Goal: Information Seeking & Learning: Understand process/instructions

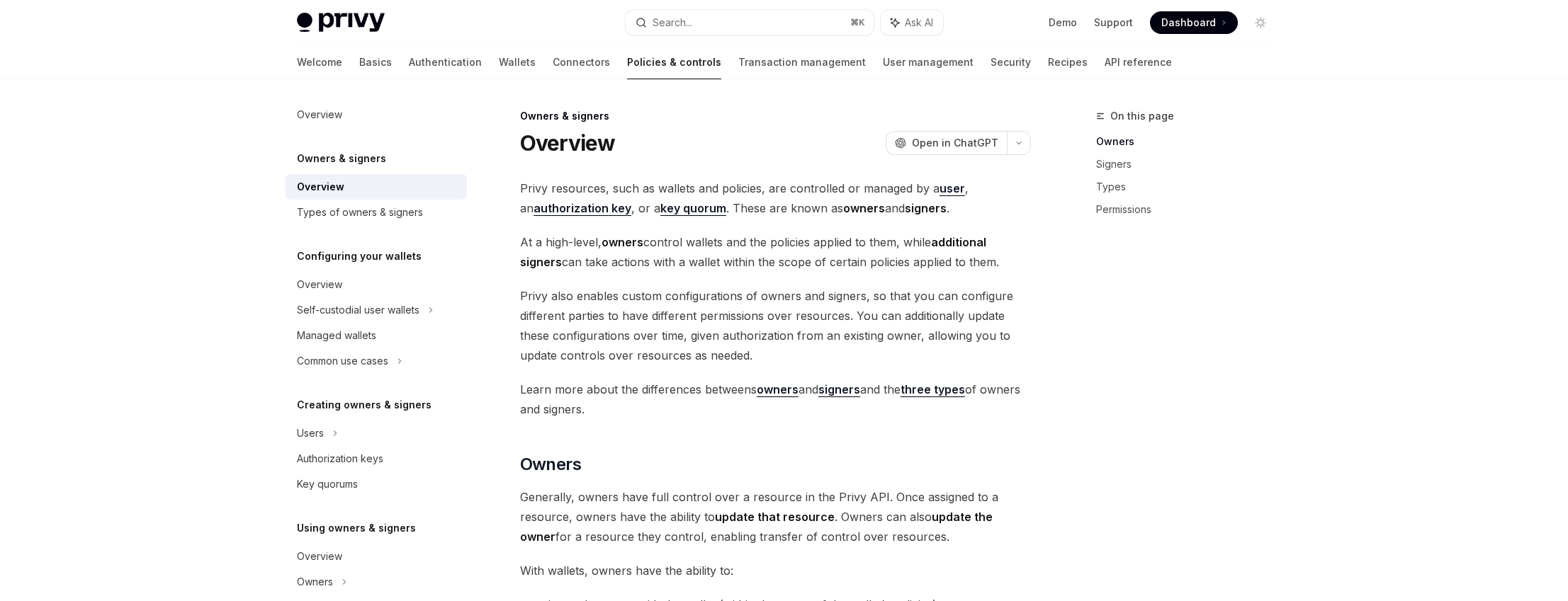
click at [583, 197] on span "Privy resources, such as wallets and policies, are controlled or managed by a u…" at bounding box center [775, 198] width 511 height 40
click at [585, 206] on strong "authorization key" at bounding box center [582, 207] width 98 height 14
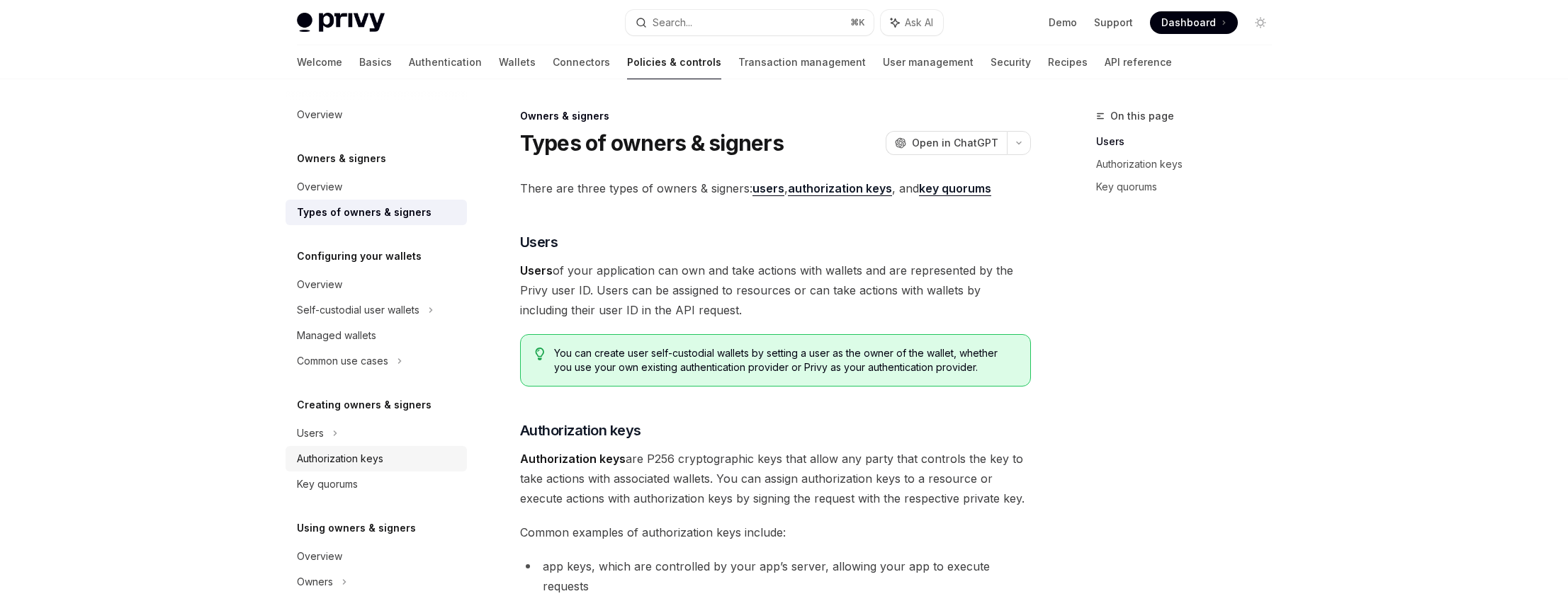
click at [386, 454] on div "Authorization keys" at bounding box center [377, 458] width 161 height 17
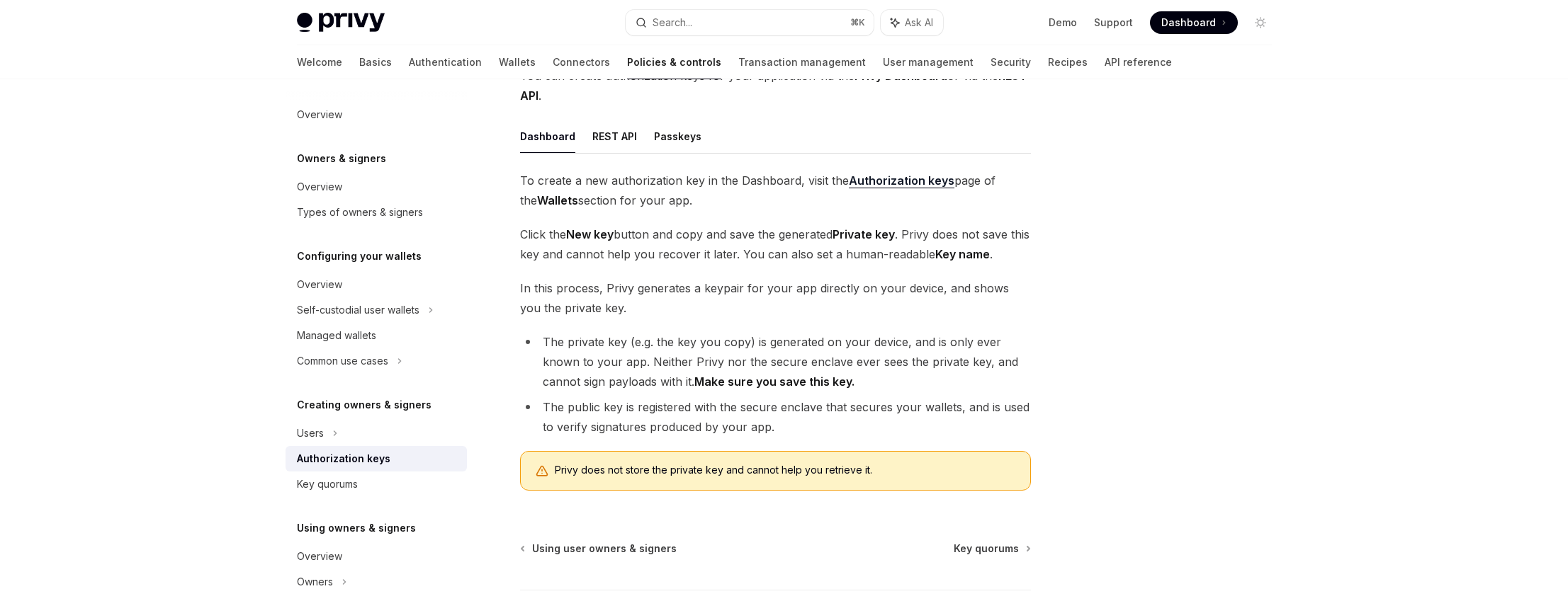
scroll to position [161, 0]
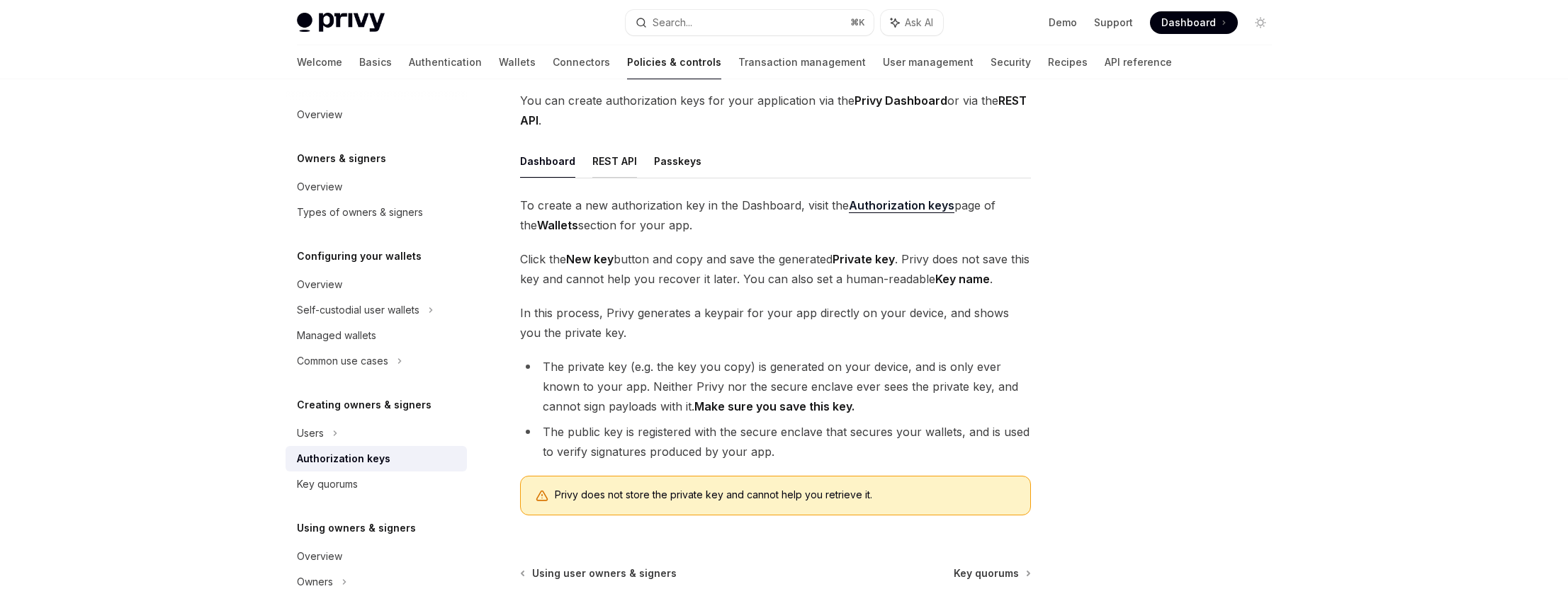
click at [605, 166] on button "REST API" at bounding box center [614, 160] width 45 height 33
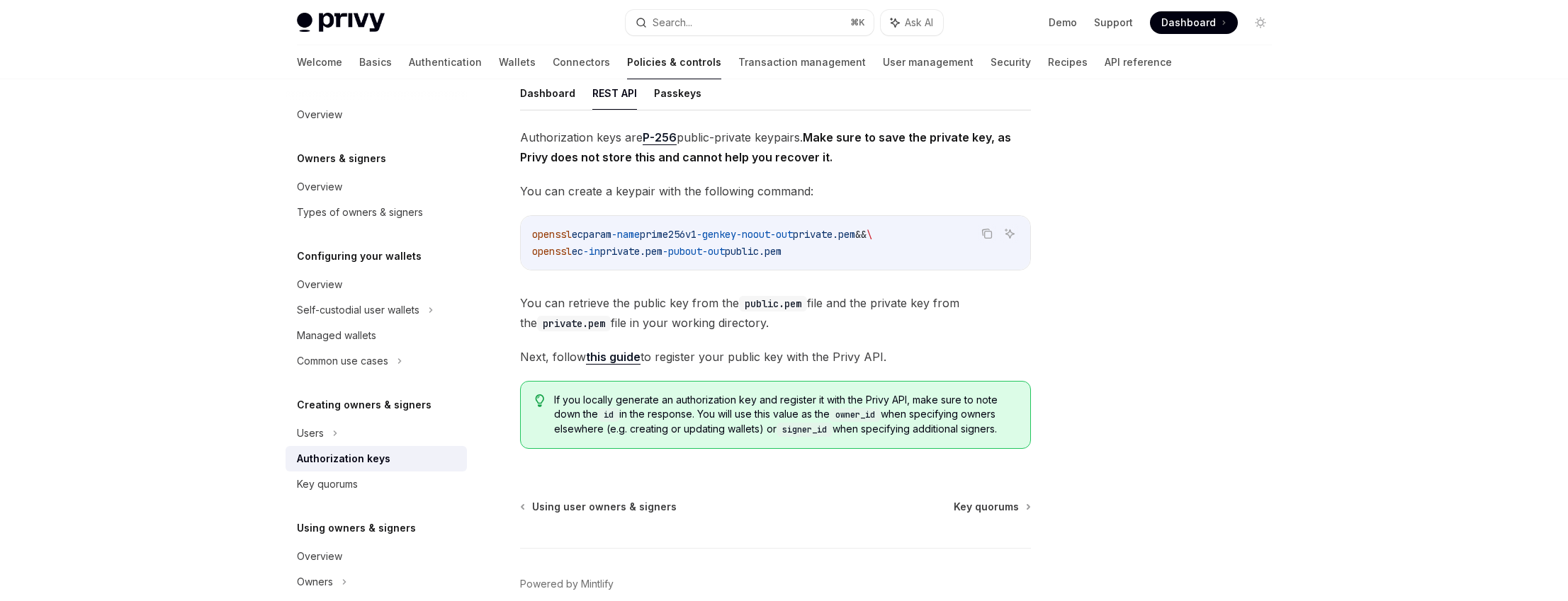
scroll to position [205, 0]
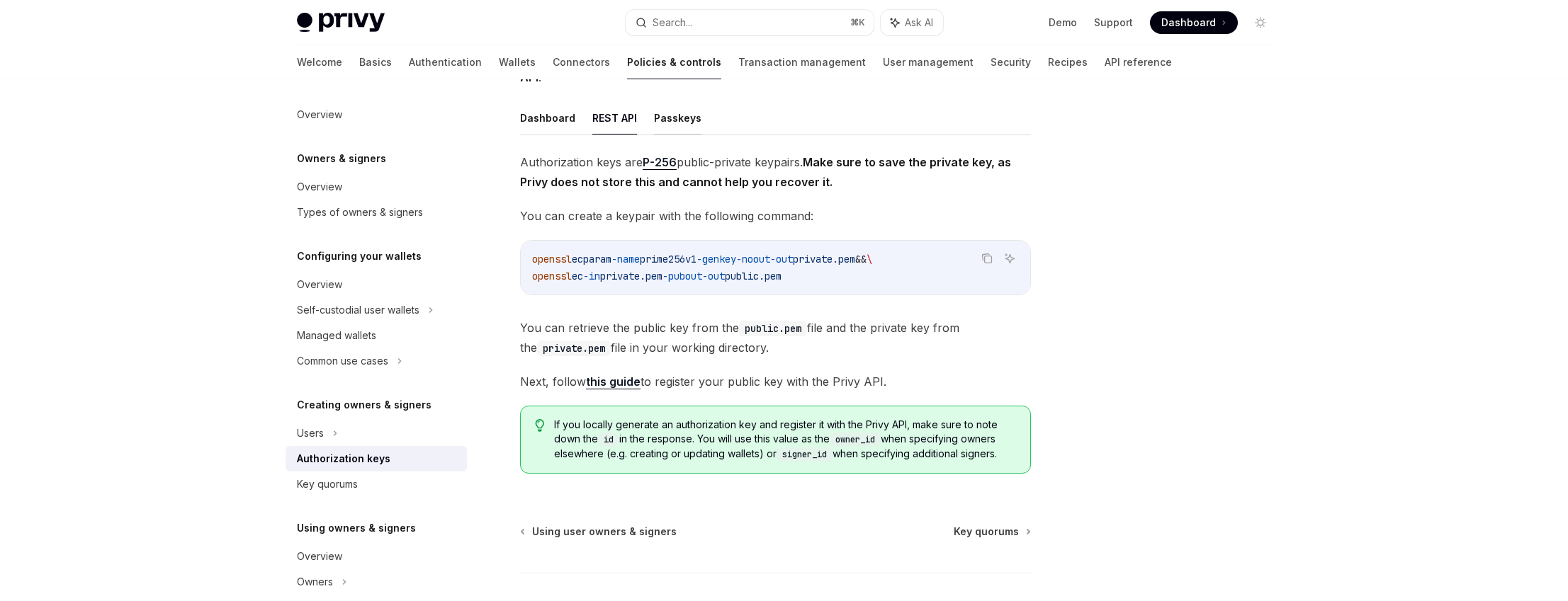
click at [679, 121] on button "Passkeys" at bounding box center [677, 117] width 48 height 33
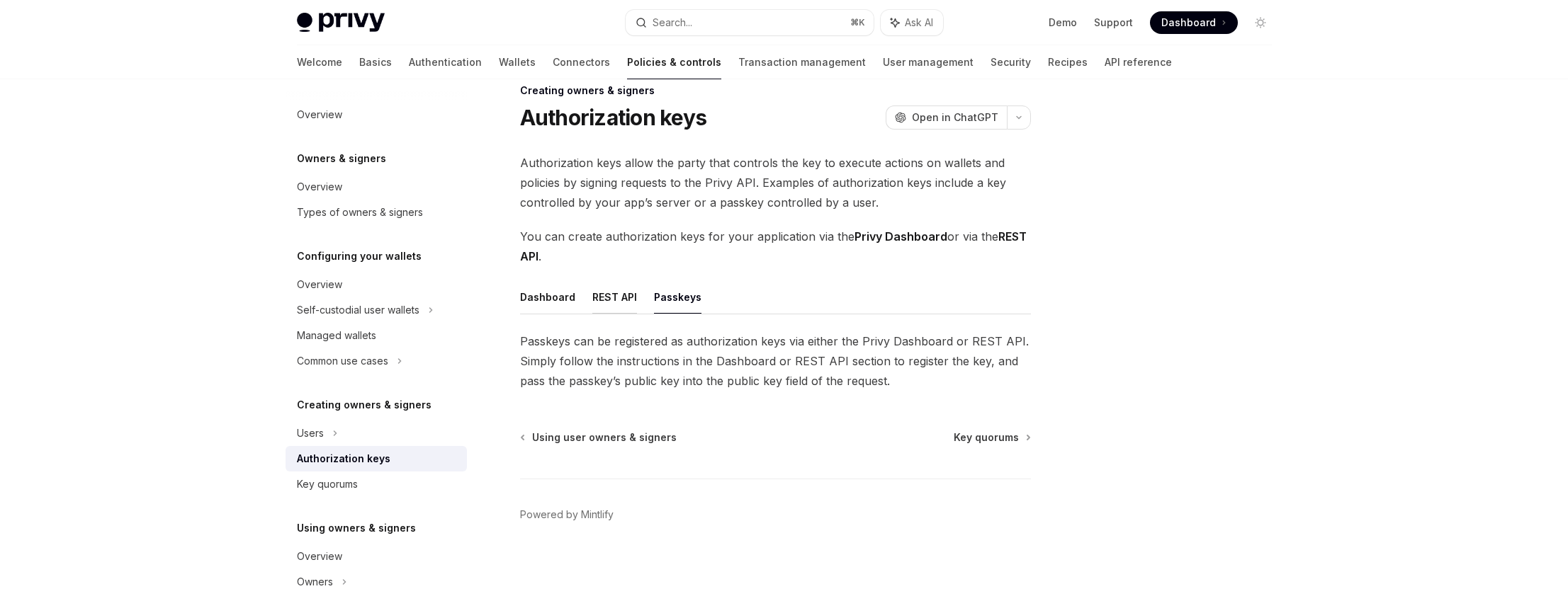
click at [609, 293] on button "REST API" at bounding box center [614, 296] width 45 height 33
type textarea "*"
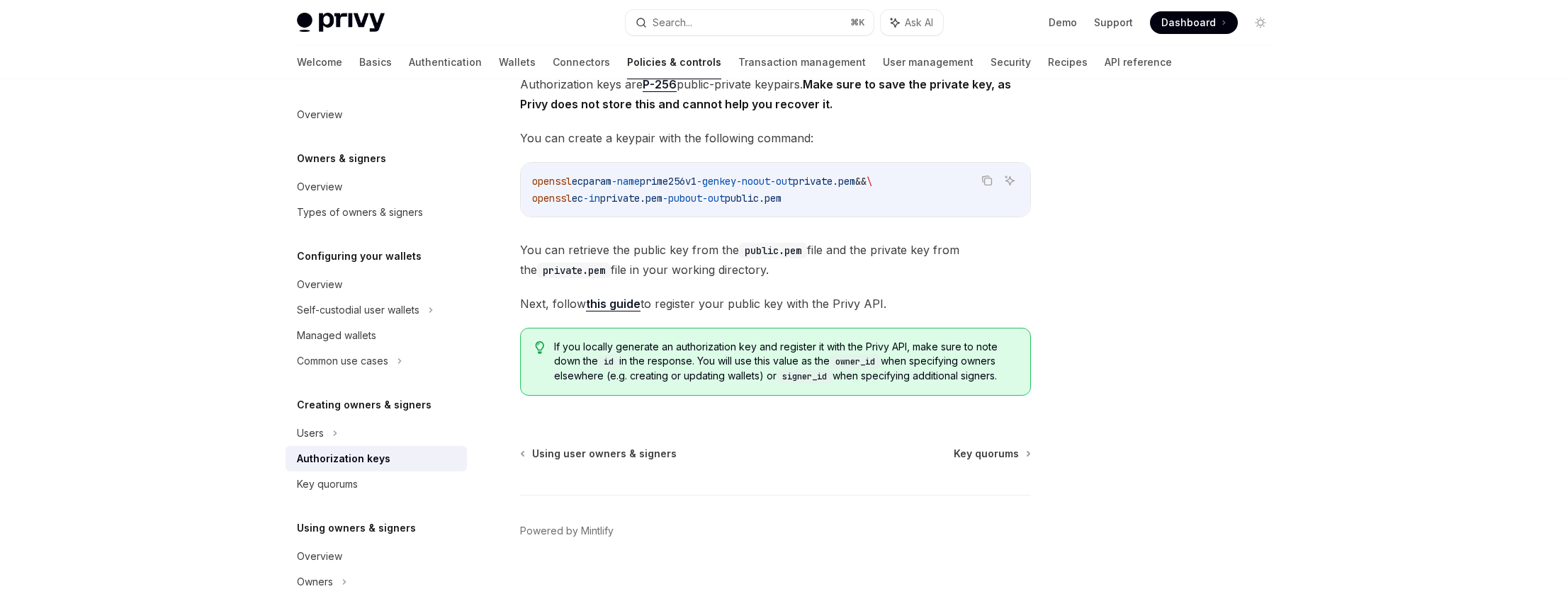
scroll to position [299, 0]
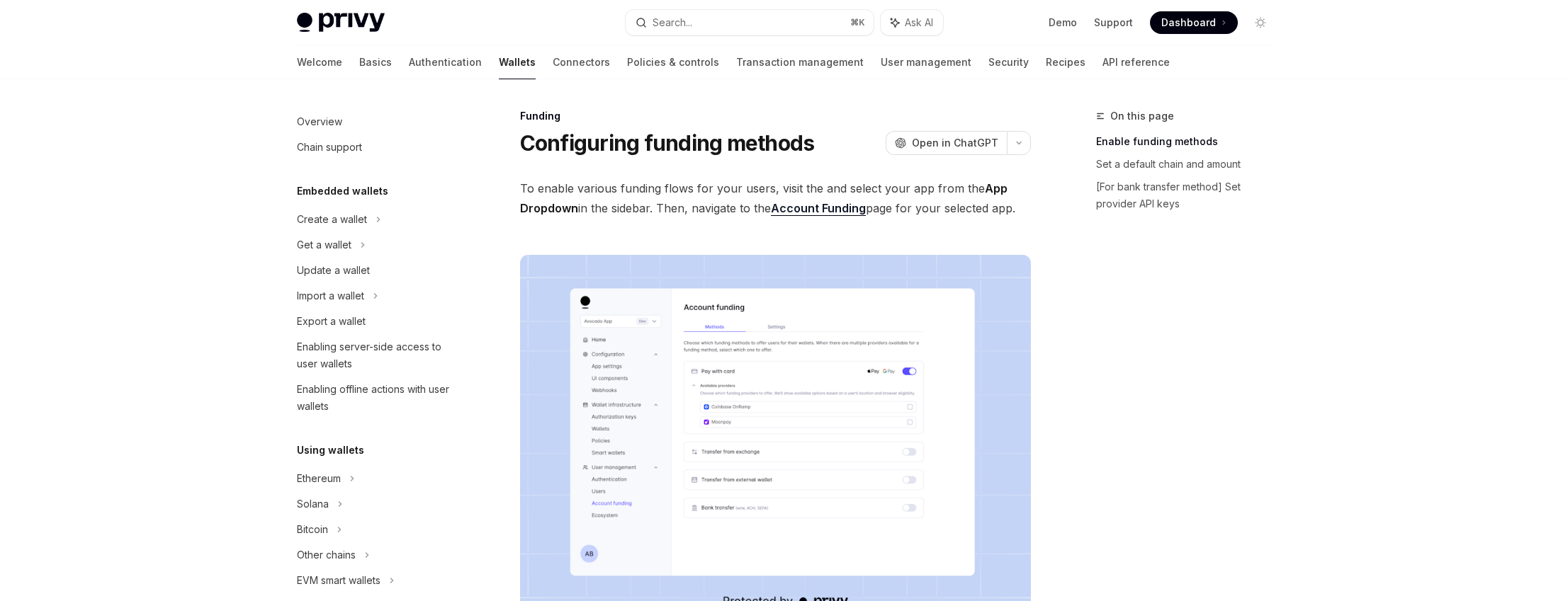
scroll to position [415, 0]
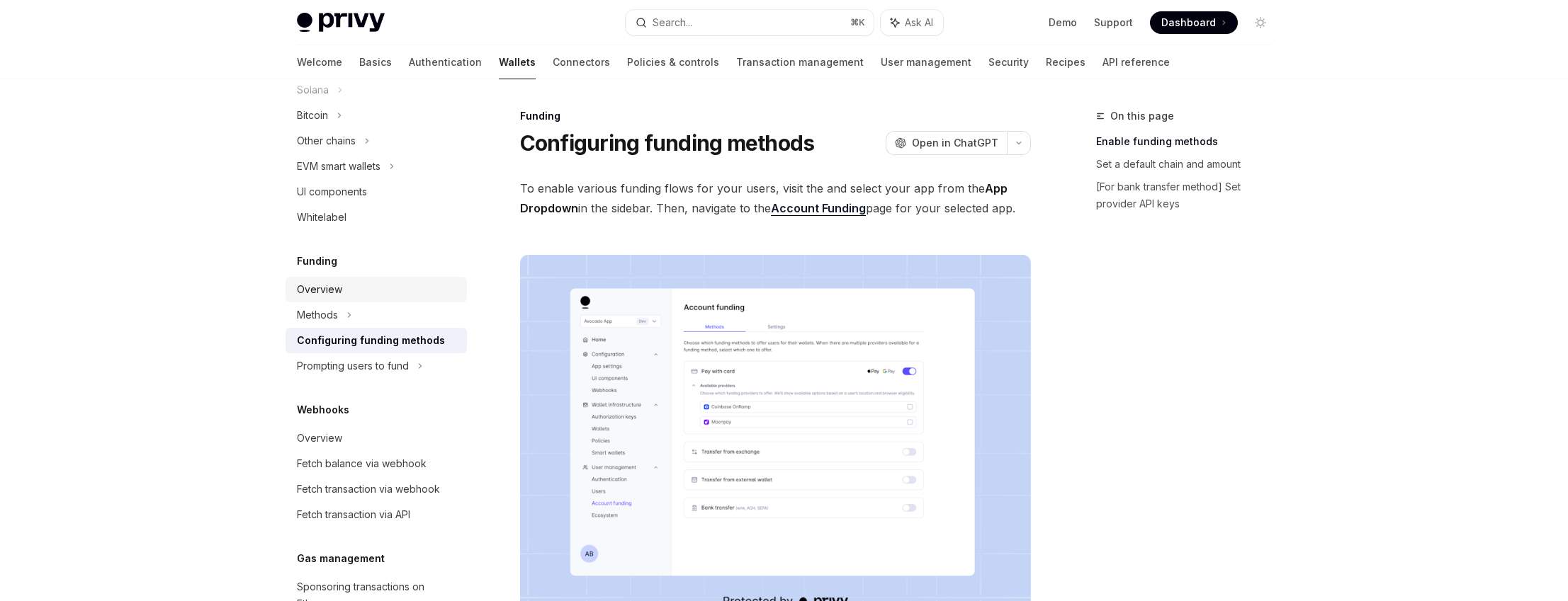
click at [347, 292] on div "Overview" at bounding box center [377, 289] width 161 height 17
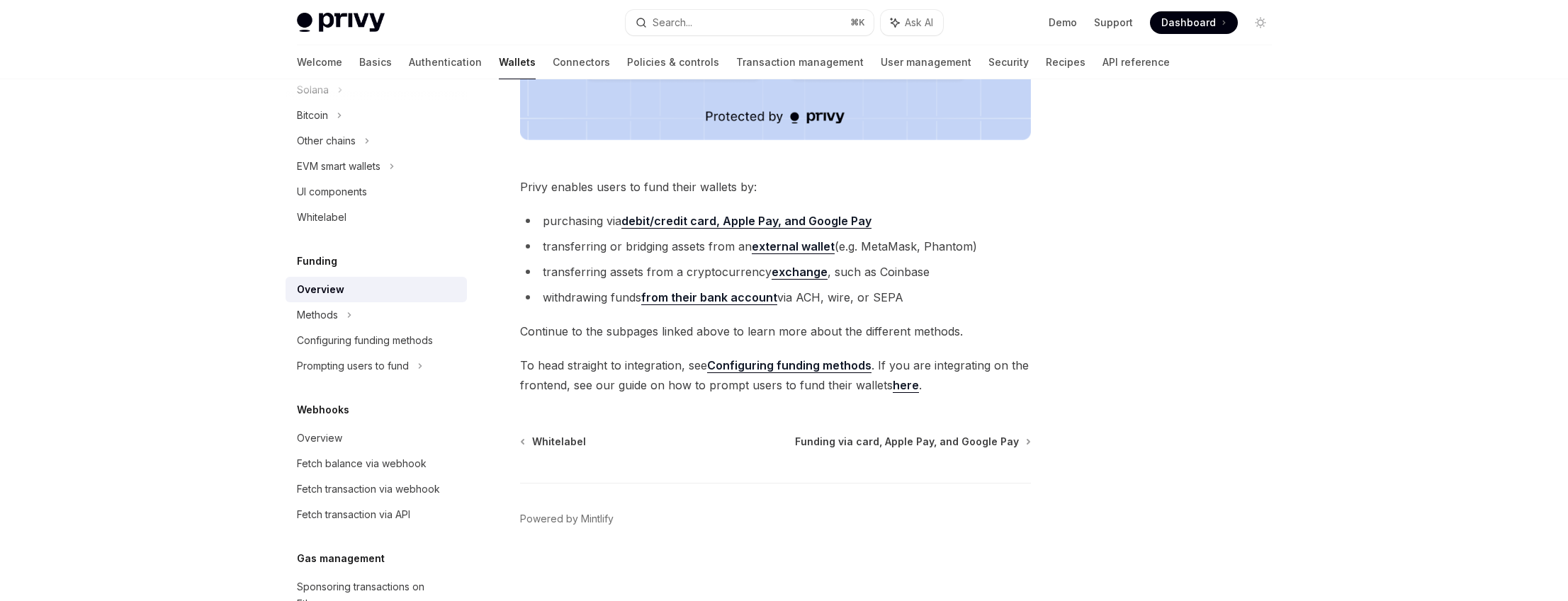
scroll to position [538, 0]
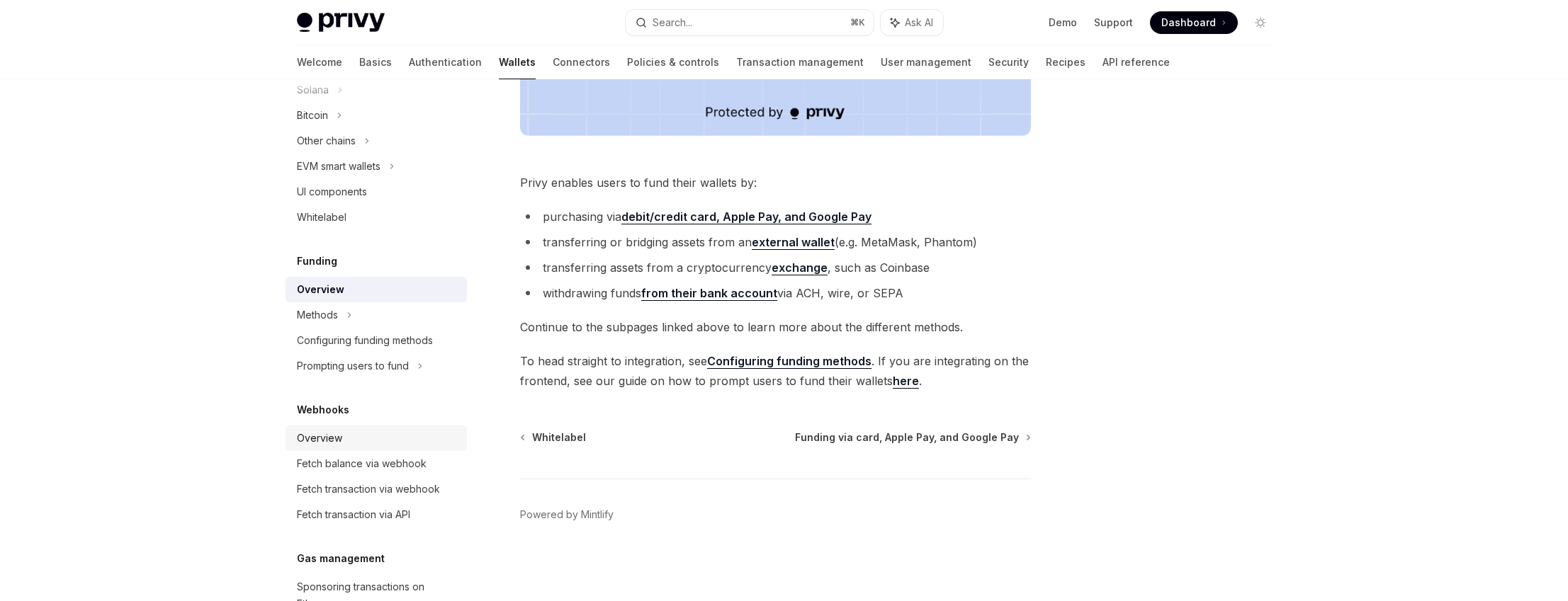
click at [344, 437] on div "Overview" at bounding box center [377, 438] width 161 height 17
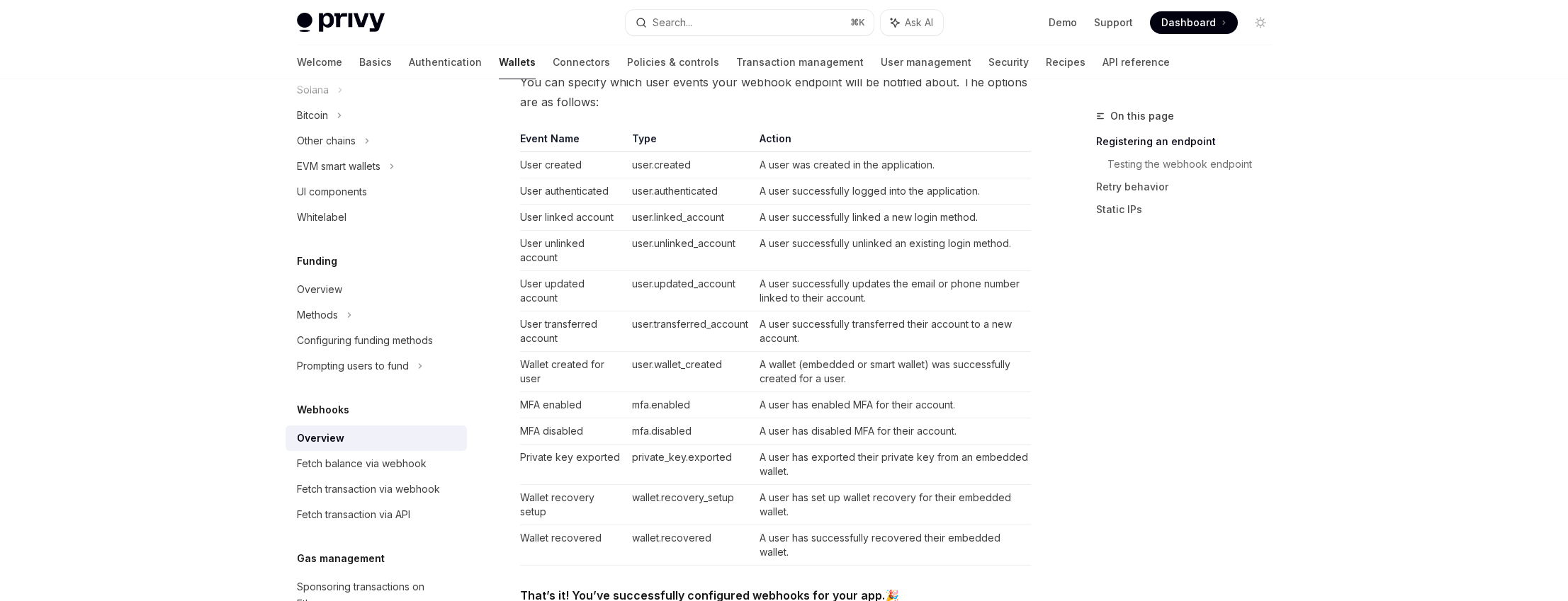
scroll to position [447, 0]
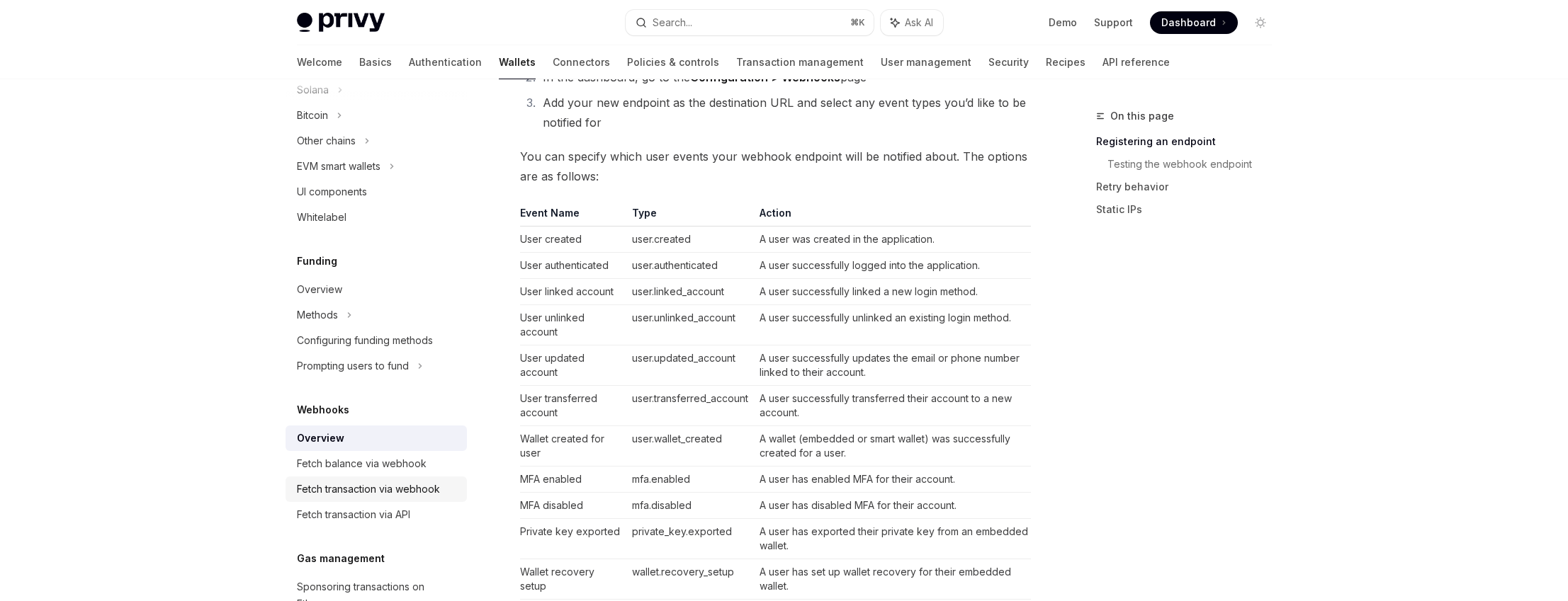
click at [417, 490] on div "Fetch transaction via webhook" at bounding box center [368, 489] width 143 height 17
type textarea "*"
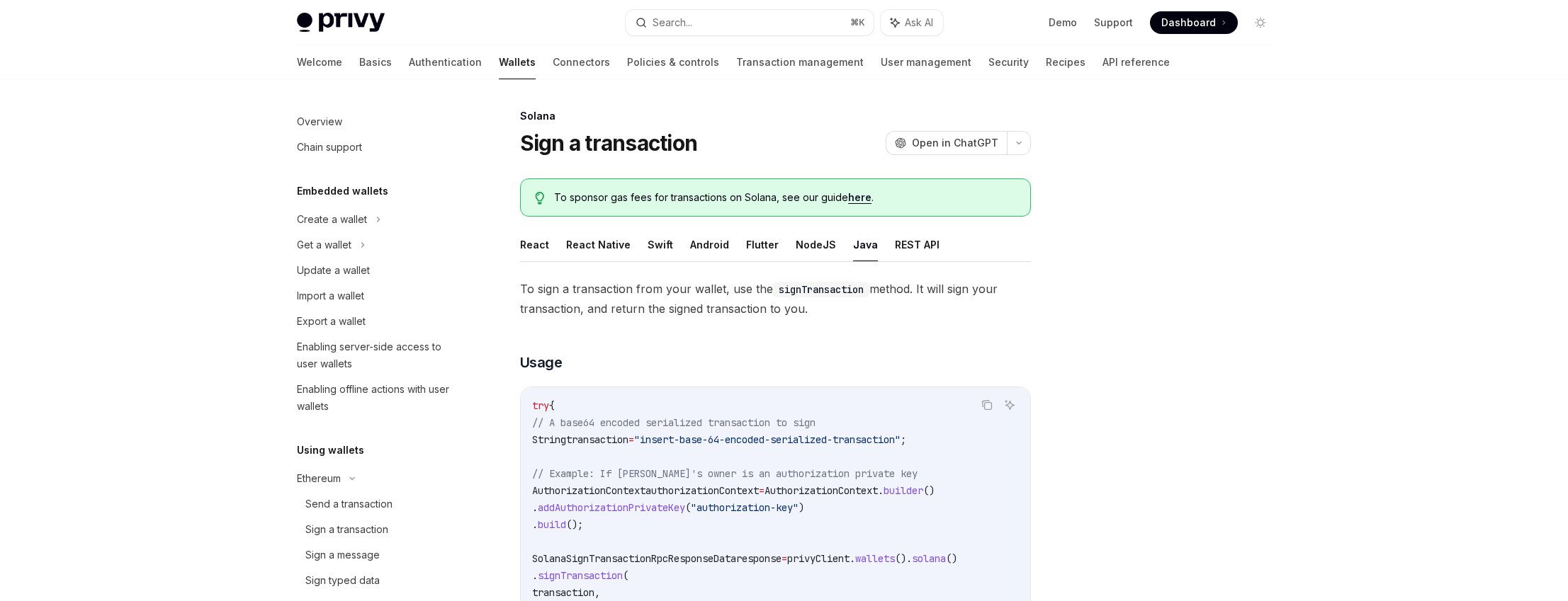
scroll to position [386, 0]
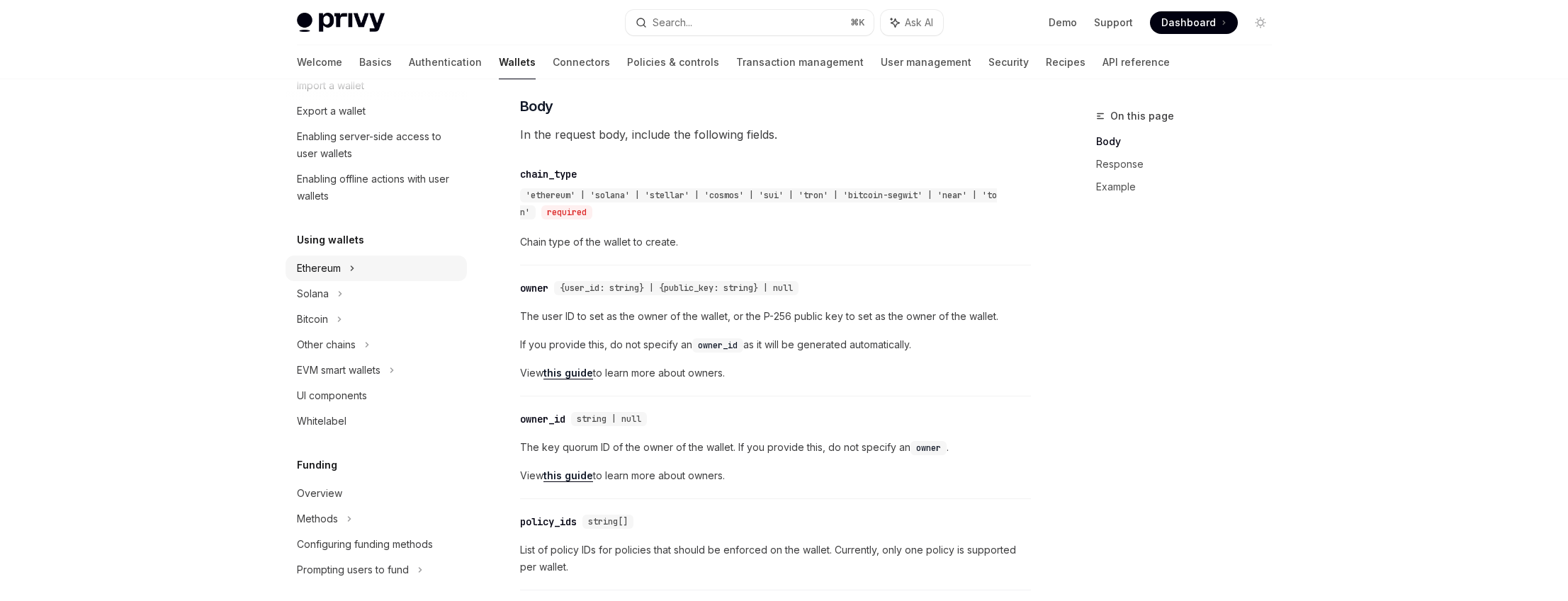
scroll to position [373, 0]
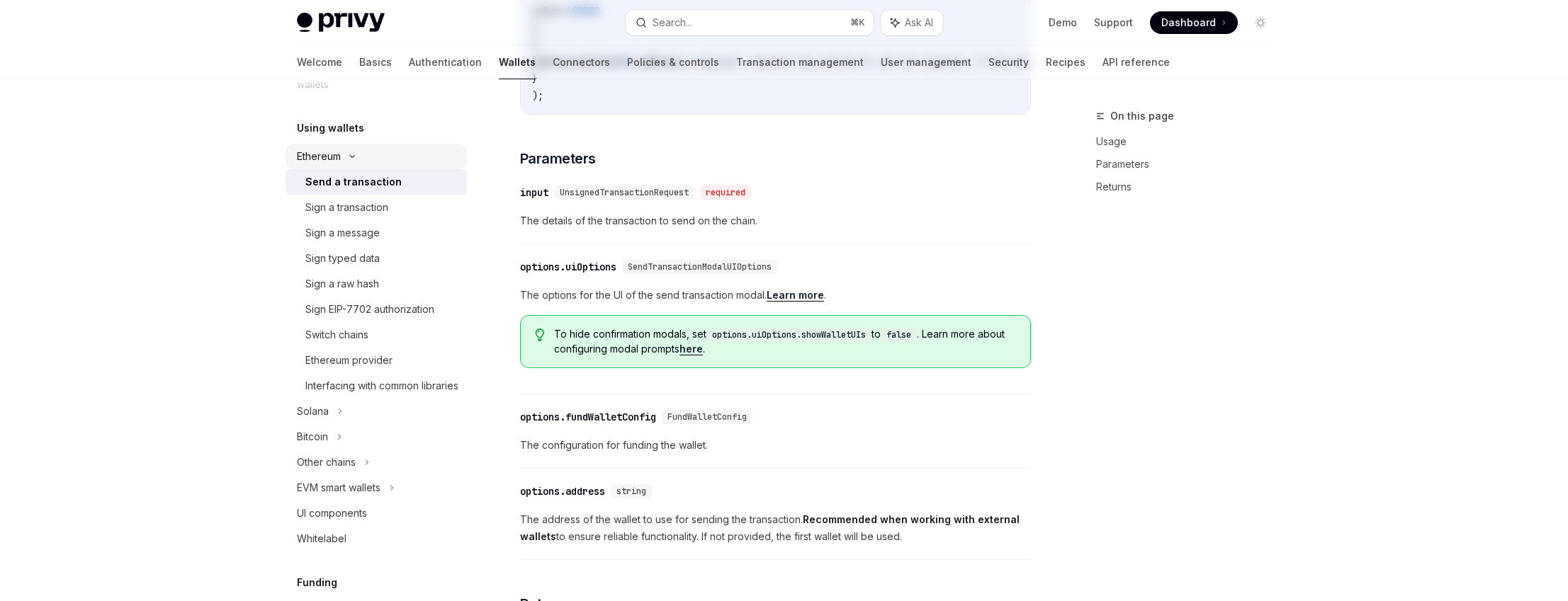
type textarea "*"
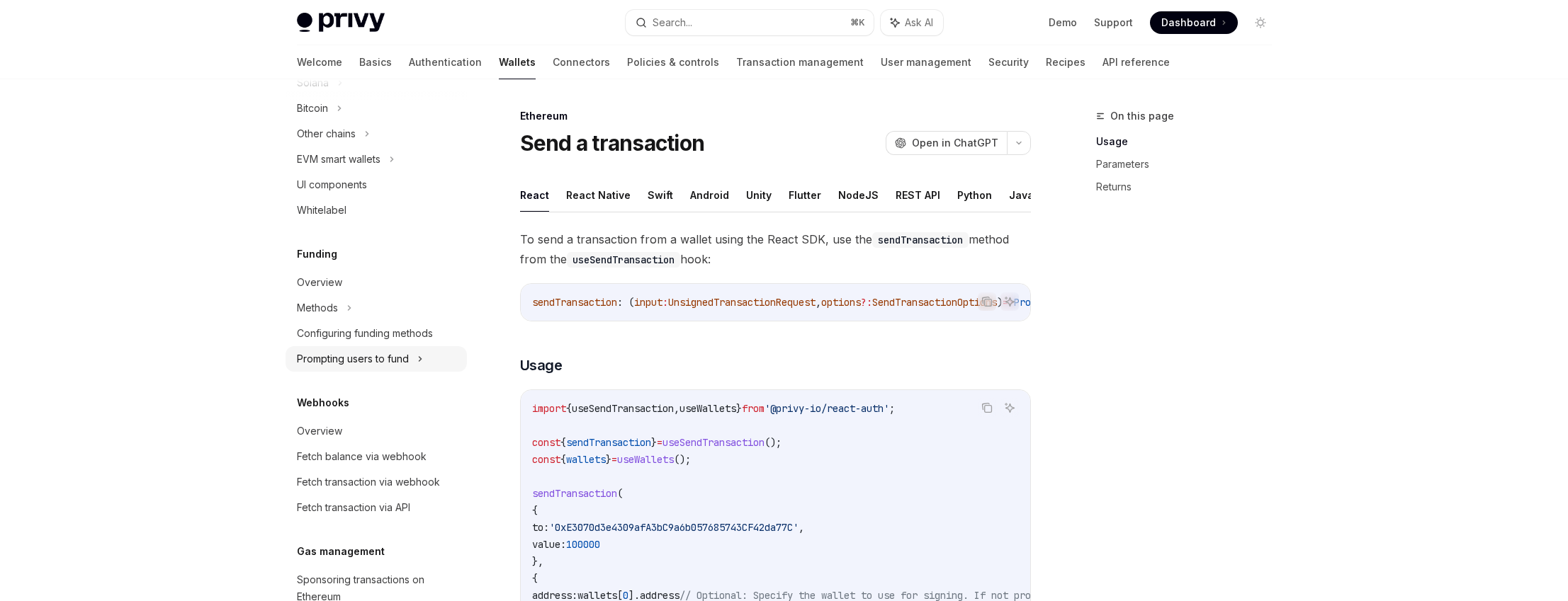
scroll to position [584, 0]
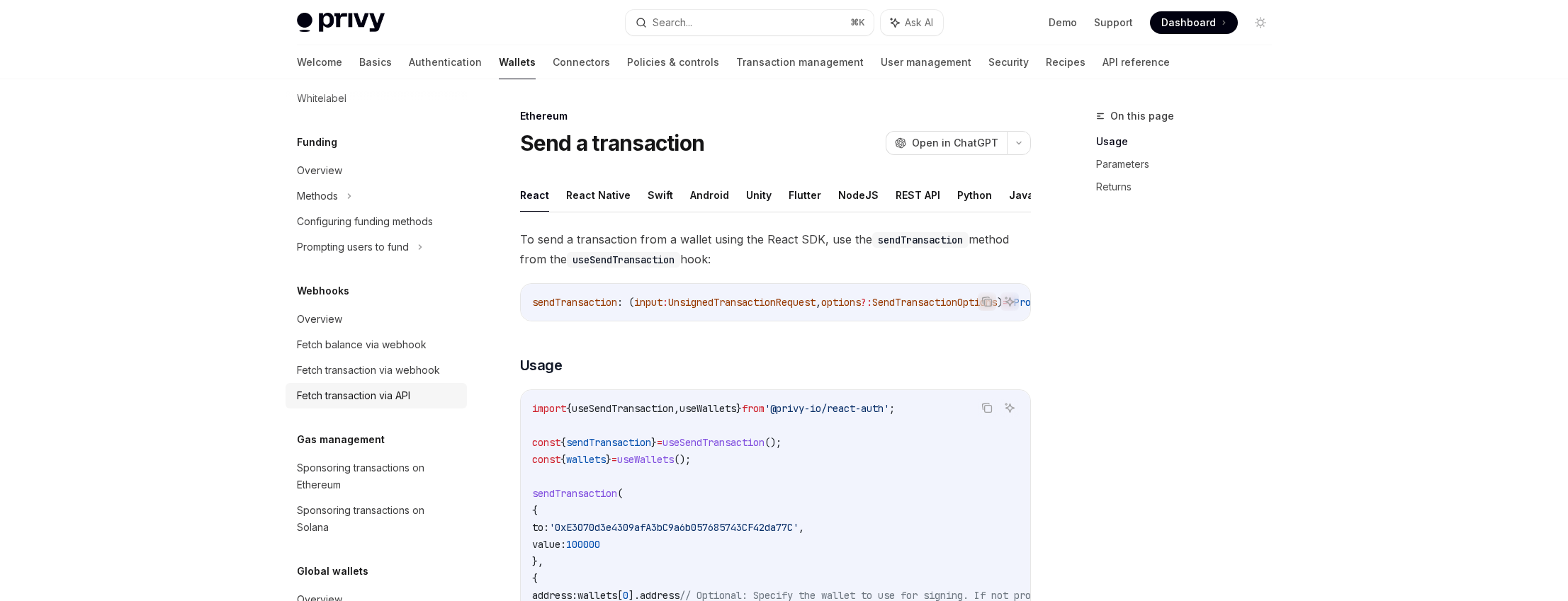
click at [408, 401] on div "Fetch transaction via API" at bounding box center [353, 395] width 113 height 17
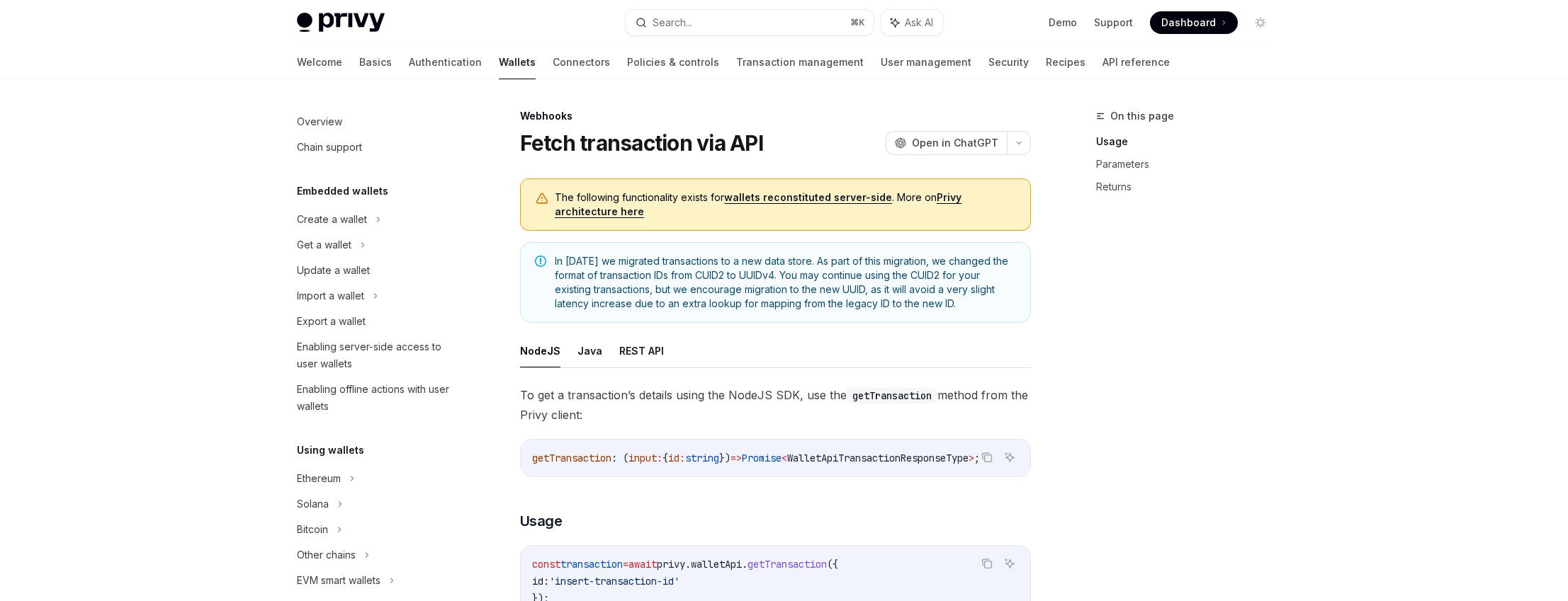
scroll to position [589, 0]
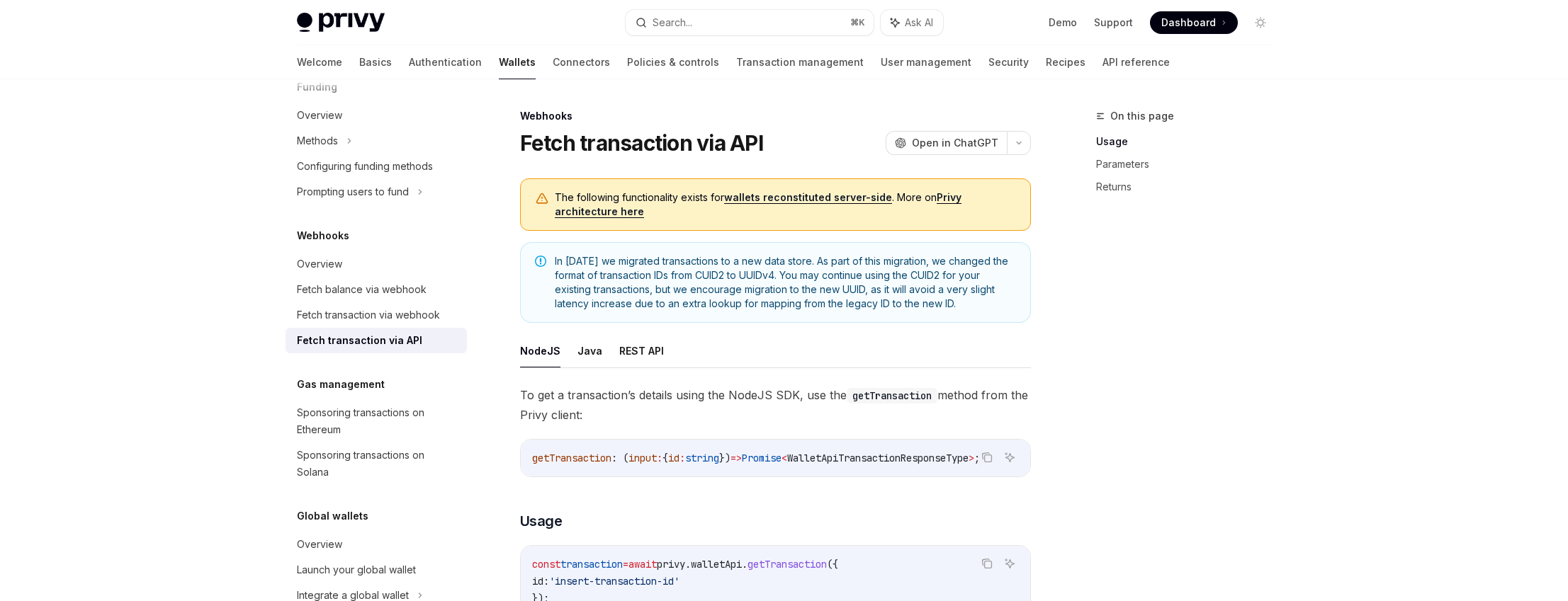
click at [844, 259] on span "In [DATE] we migrated transactions to a new data store. As part of this migrati…" at bounding box center [785, 283] width 461 height 57
drag, startPoint x: 844, startPoint y: 259, endPoint x: 840, endPoint y: 275, distance: 16.5
click at [835, 275] on span "In [DATE] we migrated transactions to a new data store. As part of this migrati…" at bounding box center [785, 283] width 461 height 57
click at [854, 274] on span "In [DATE] we migrated transactions to a new data store. As part of this migrati…" at bounding box center [785, 283] width 461 height 57
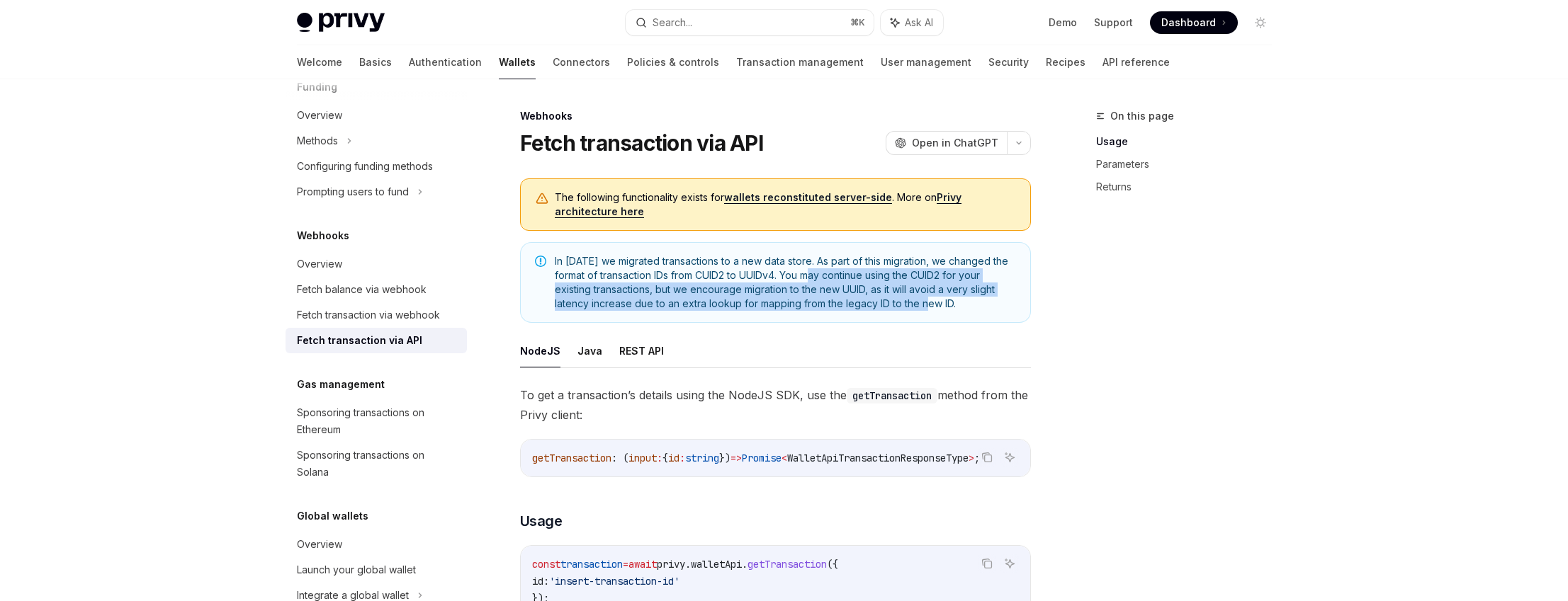
drag, startPoint x: 854, startPoint y: 274, endPoint x: 927, endPoint y: 302, distance: 78.2
click at [927, 302] on span "In [DATE] we migrated transactions to a new data store. As part of this migrati…" at bounding box center [785, 283] width 461 height 57
click at [923, 302] on span "In [DATE] we migrated transactions to a new data store. As part of this migrati…" at bounding box center [785, 283] width 461 height 57
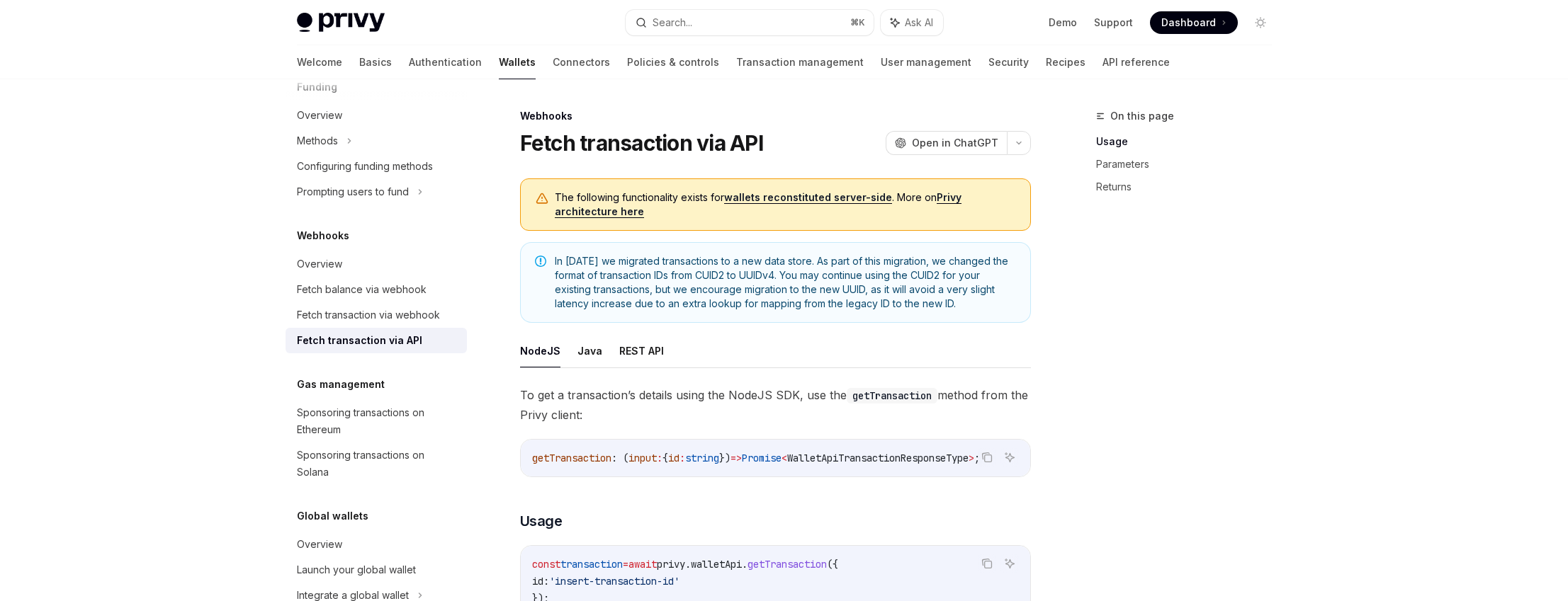
scroll to position [117, 0]
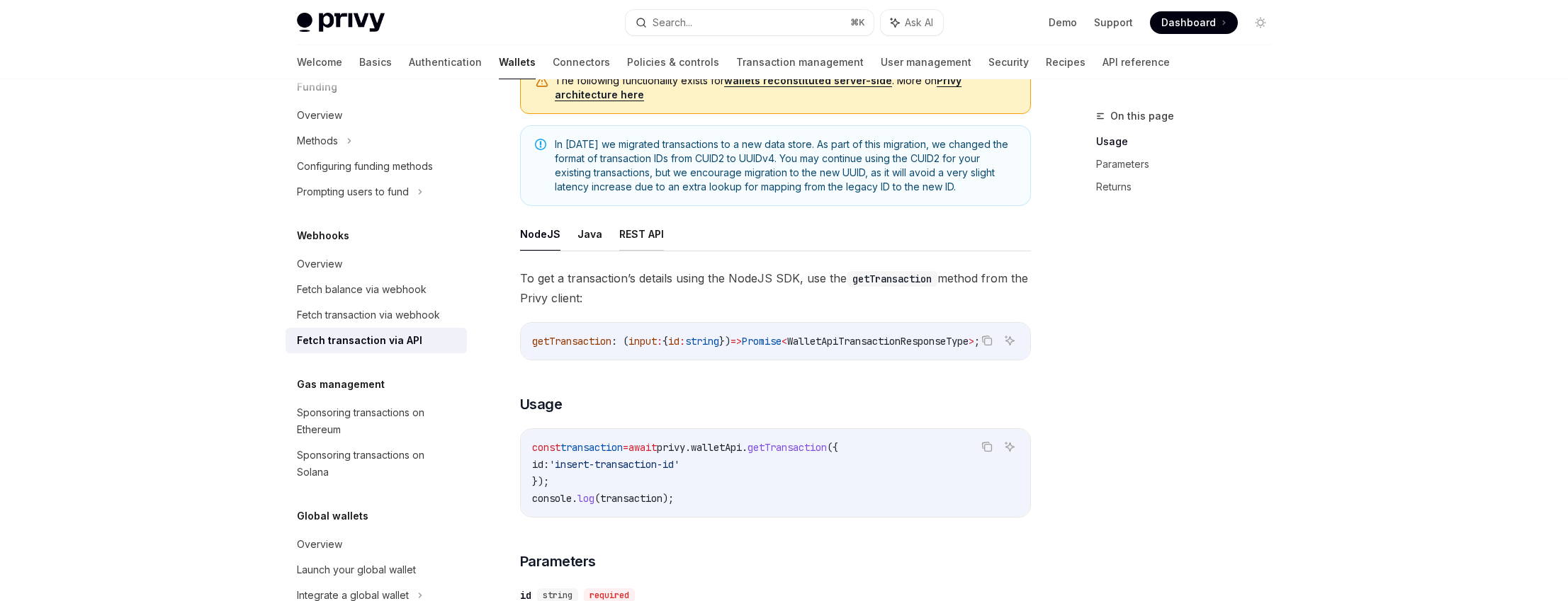
click at [632, 241] on button "REST API" at bounding box center [641, 233] width 45 height 33
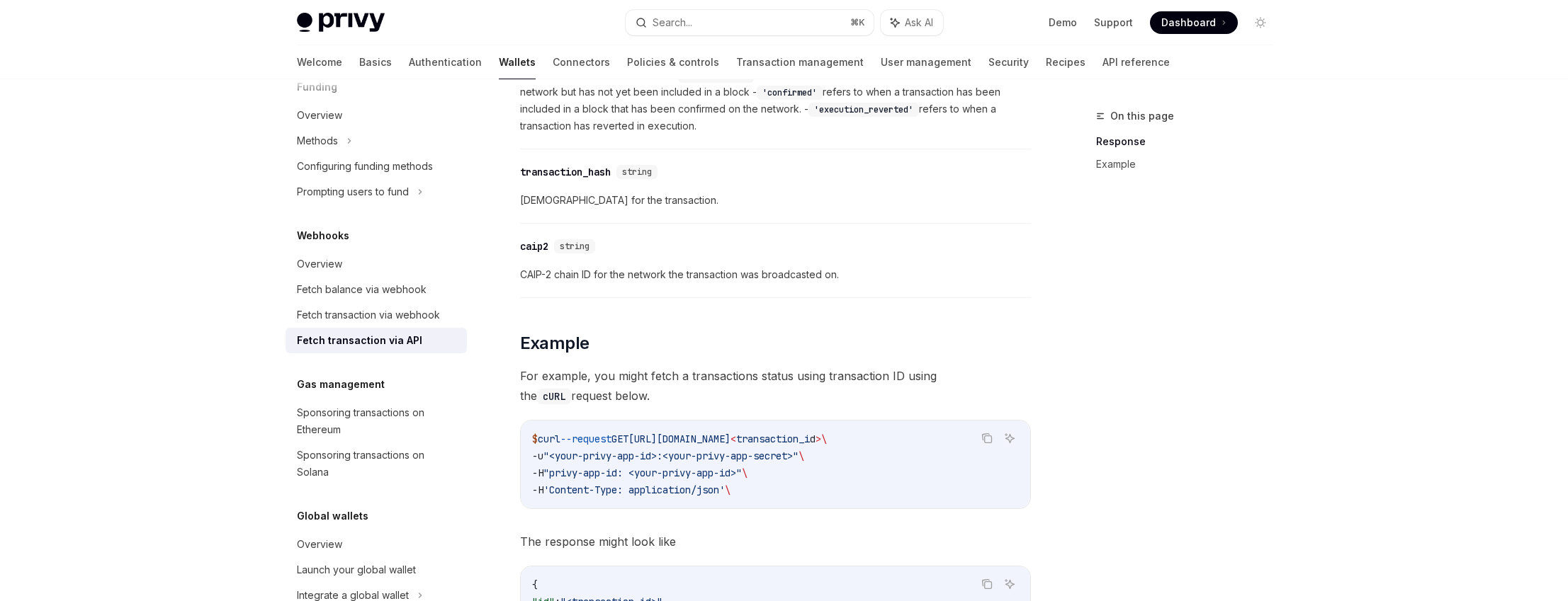
scroll to position [819, 0]
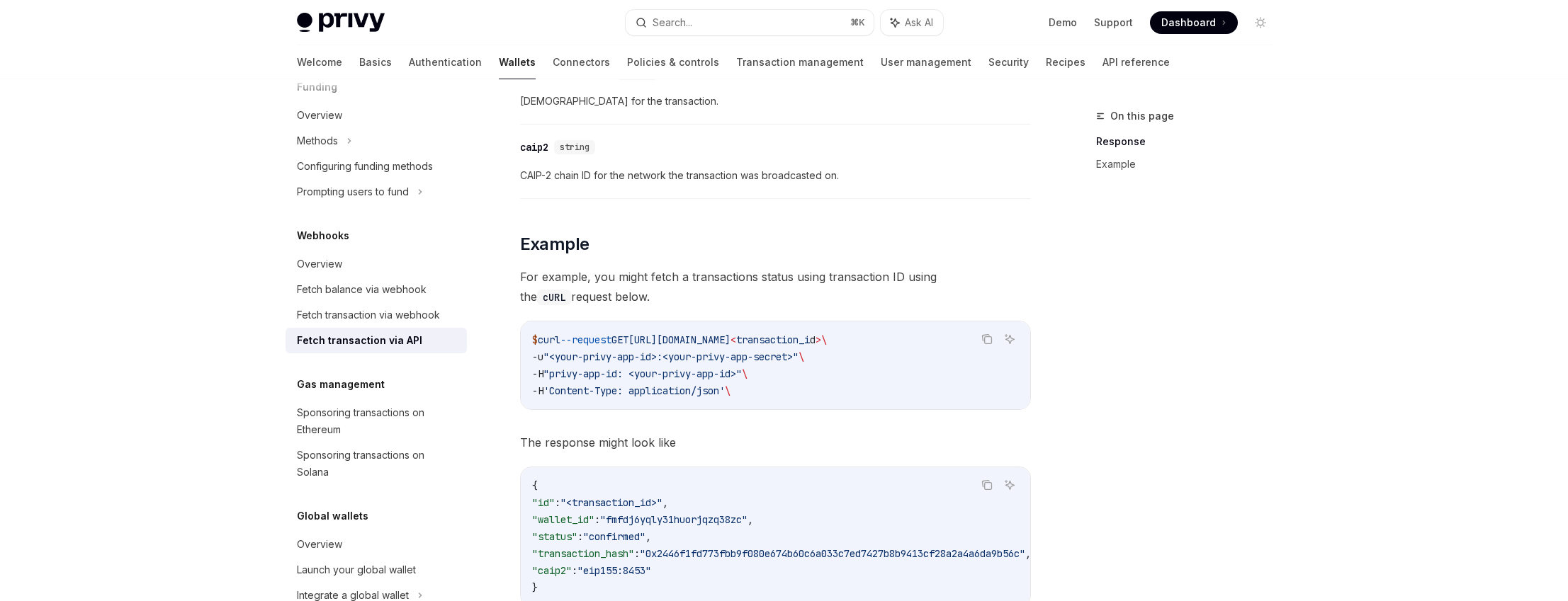
click at [569, 374] on span ""privy-app-id: <your-privy-app-id>"" at bounding box center [643, 374] width 199 height 13
drag, startPoint x: 569, startPoint y: 374, endPoint x: 620, endPoint y: 372, distance: 51.0
click at [620, 372] on span ""privy-app-id: <your-privy-app-id>"" at bounding box center [643, 374] width 199 height 13
drag, startPoint x: 620, startPoint y: 372, endPoint x: 563, endPoint y: 369, distance: 57.1
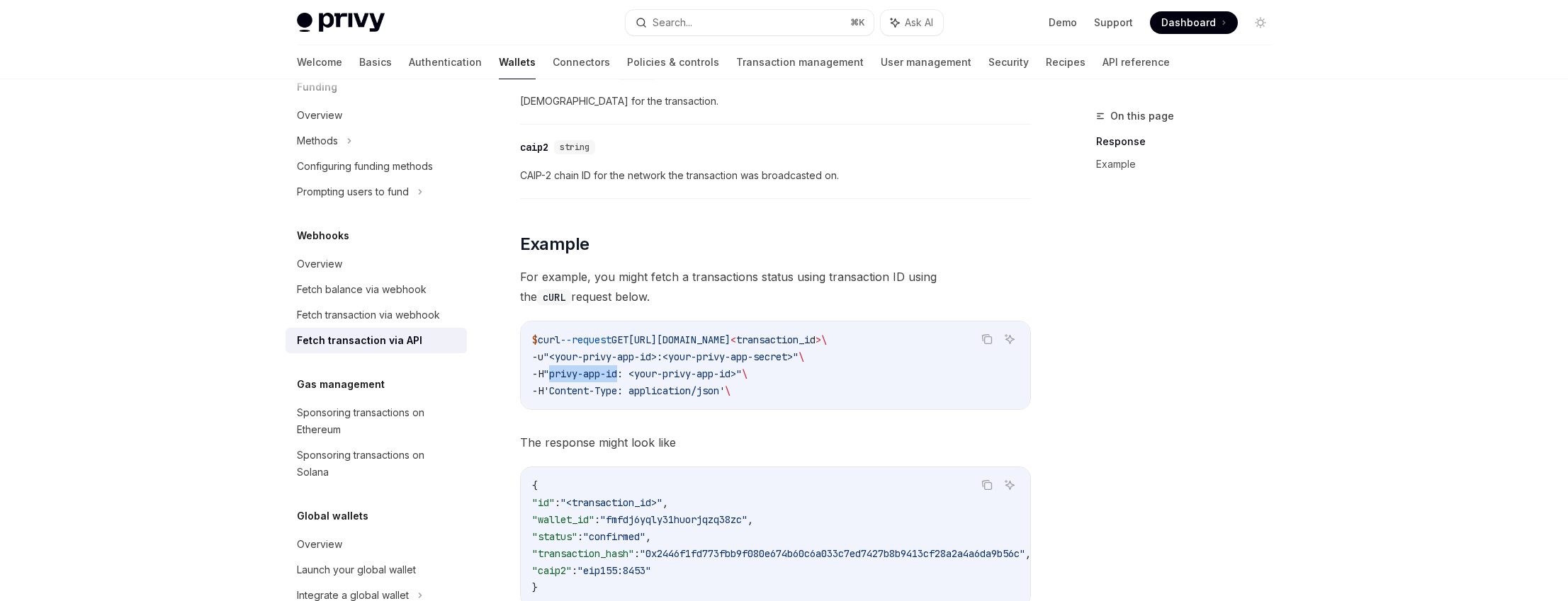
click at [563, 369] on span ""privy-app-id: <your-privy-app-id>"" at bounding box center [643, 374] width 199 height 13
drag, startPoint x: 563, startPoint y: 369, endPoint x: 618, endPoint y: 369, distance: 55.0
click at [618, 369] on span ""privy-app-id: <your-privy-app-id>"" at bounding box center [643, 374] width 199 height 13
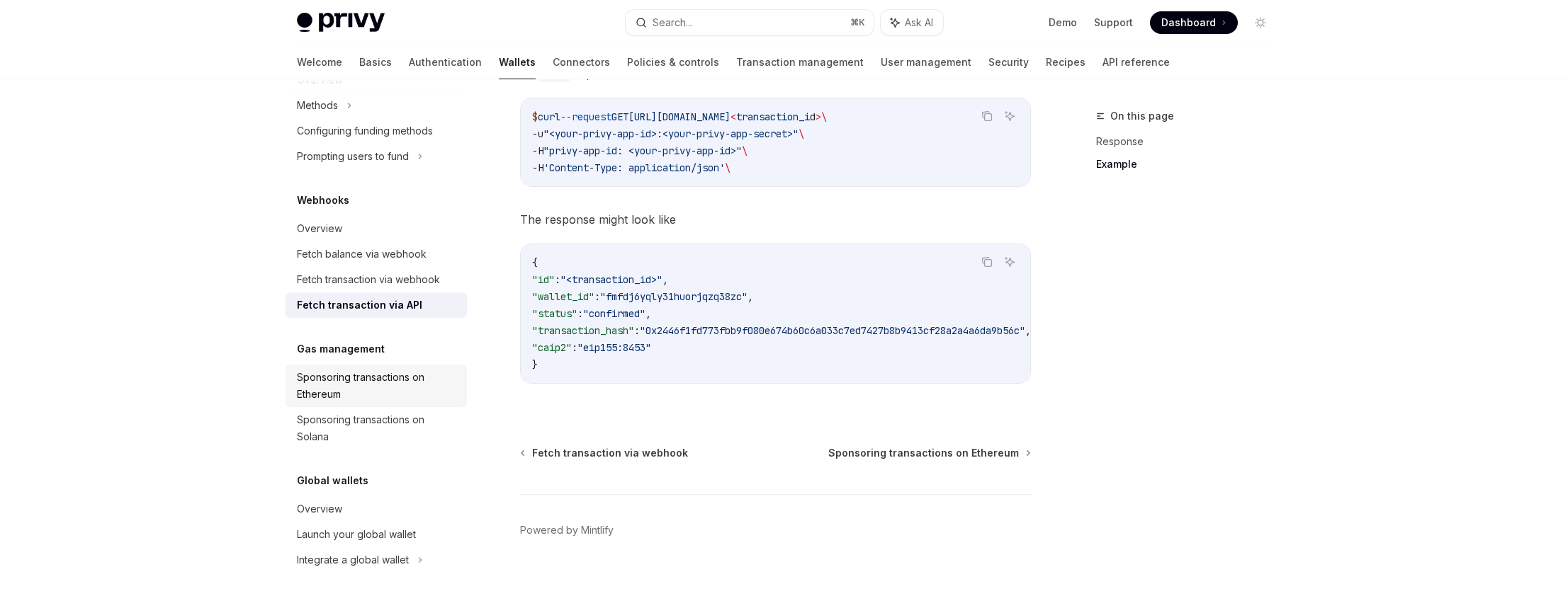
scroll to position [1063, 0]
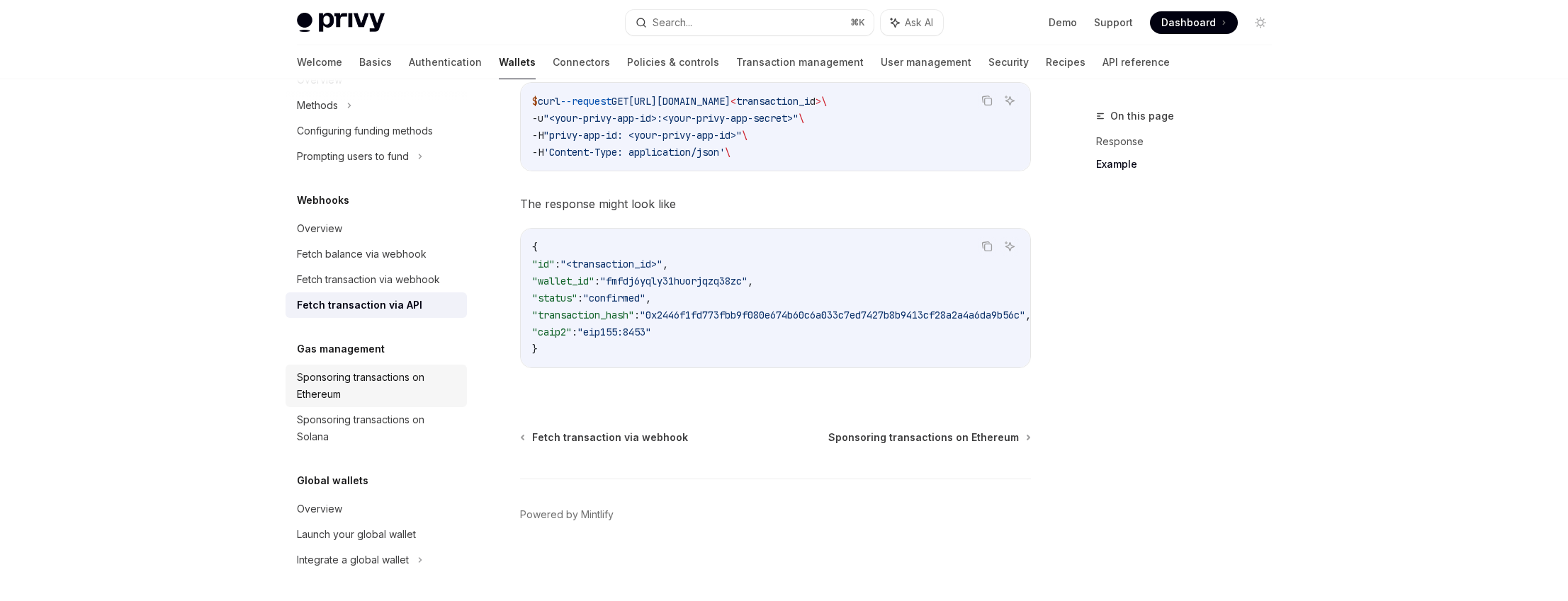
click at [411, 388] on div "Sponsoring transactions on Ethereum" at bounding box center [377, 386] width 161 height 34
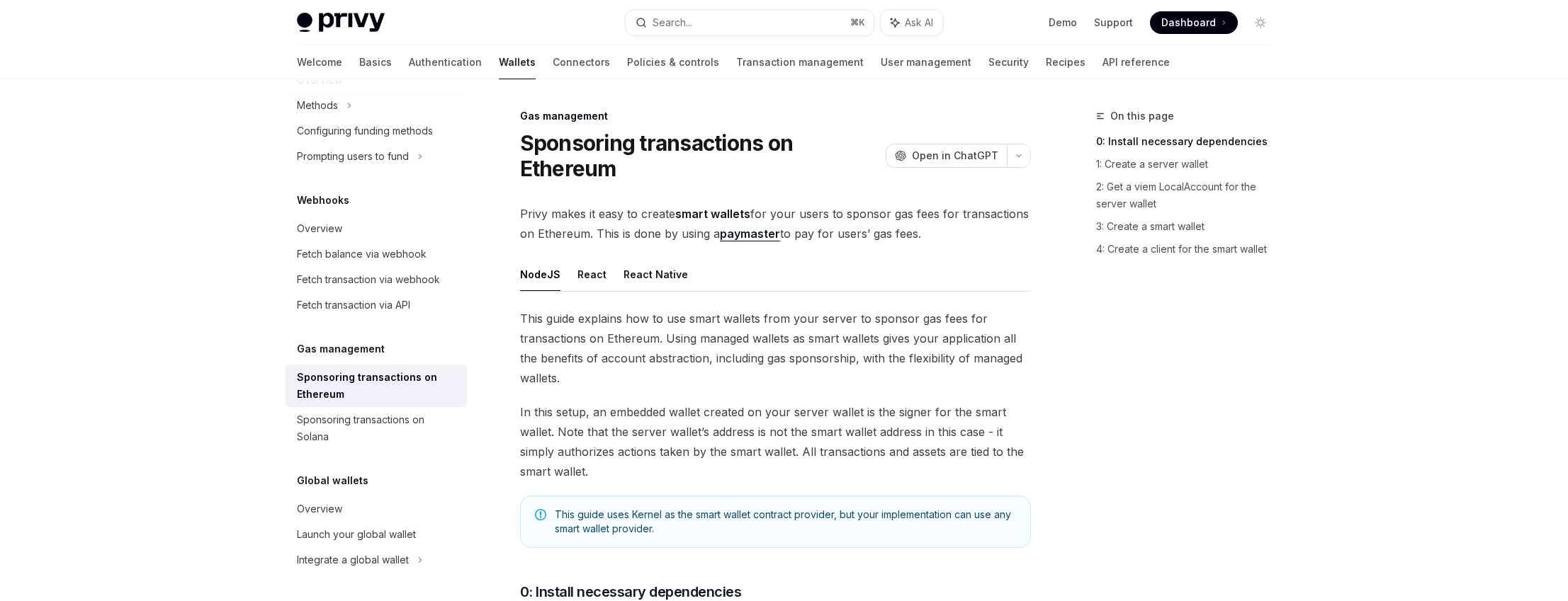
scroll to position [97, 0]
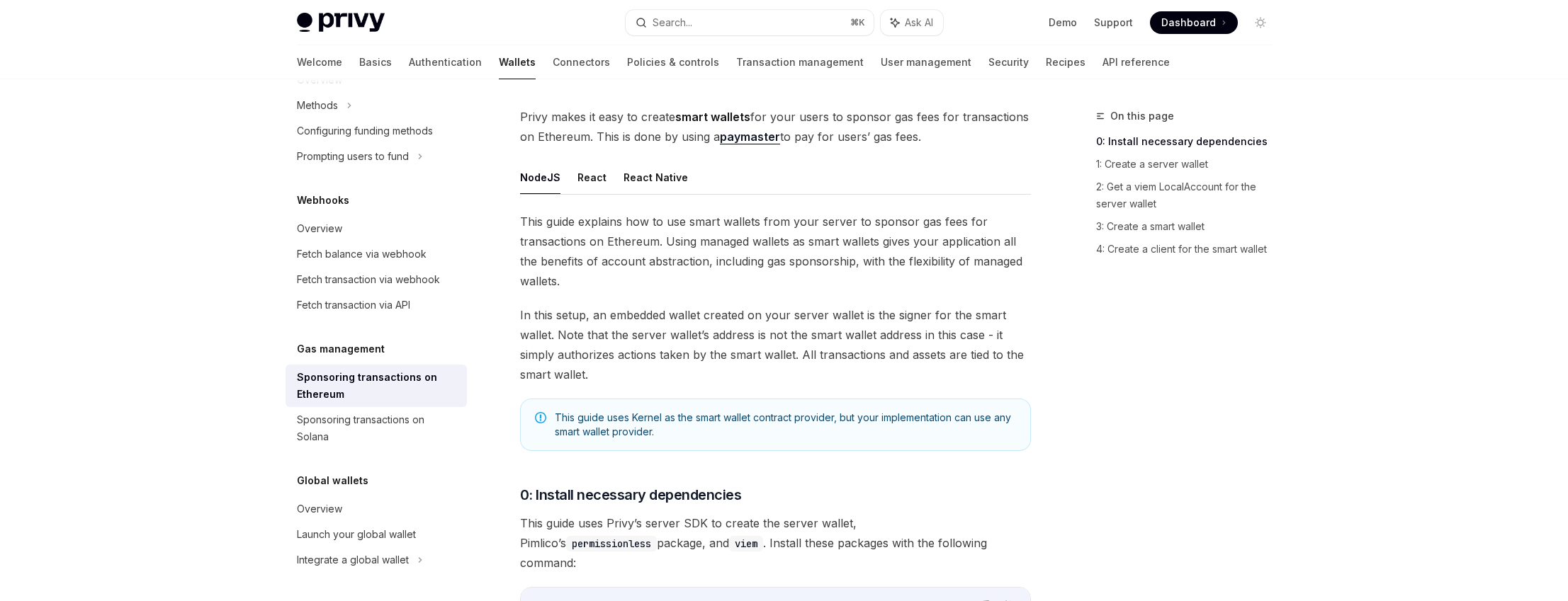
click at [579, 332] on span "In this setup, an embedded wallet created on your server wallet is the signer f…" at bounding box center [775, 345] width 511 height 79
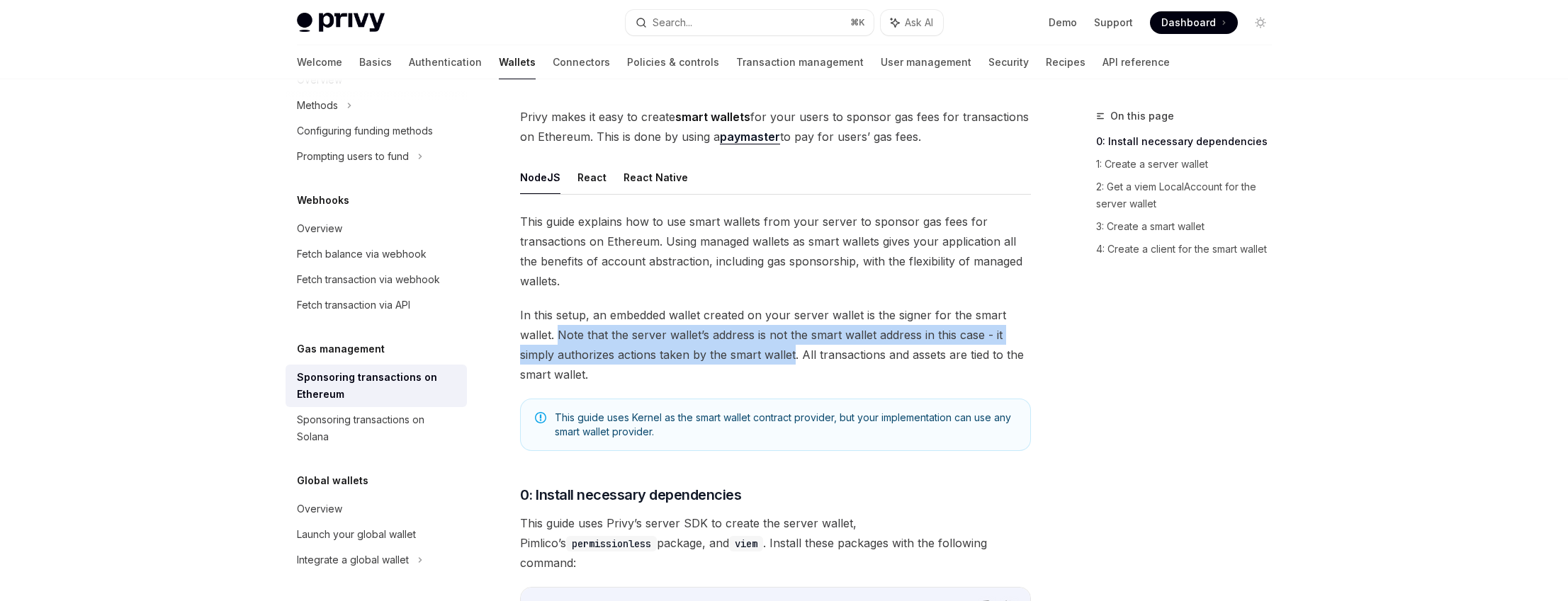
drag, startPoint x: 579, startPoint y: 332, endPoint x: 776, endPoint y: 357, distance: 198.6
click at [776, 357] on span "In this setup, an embedded wallet created on your server wallet is the signer f…" at bounding box center [775, 345] width 511 height 79
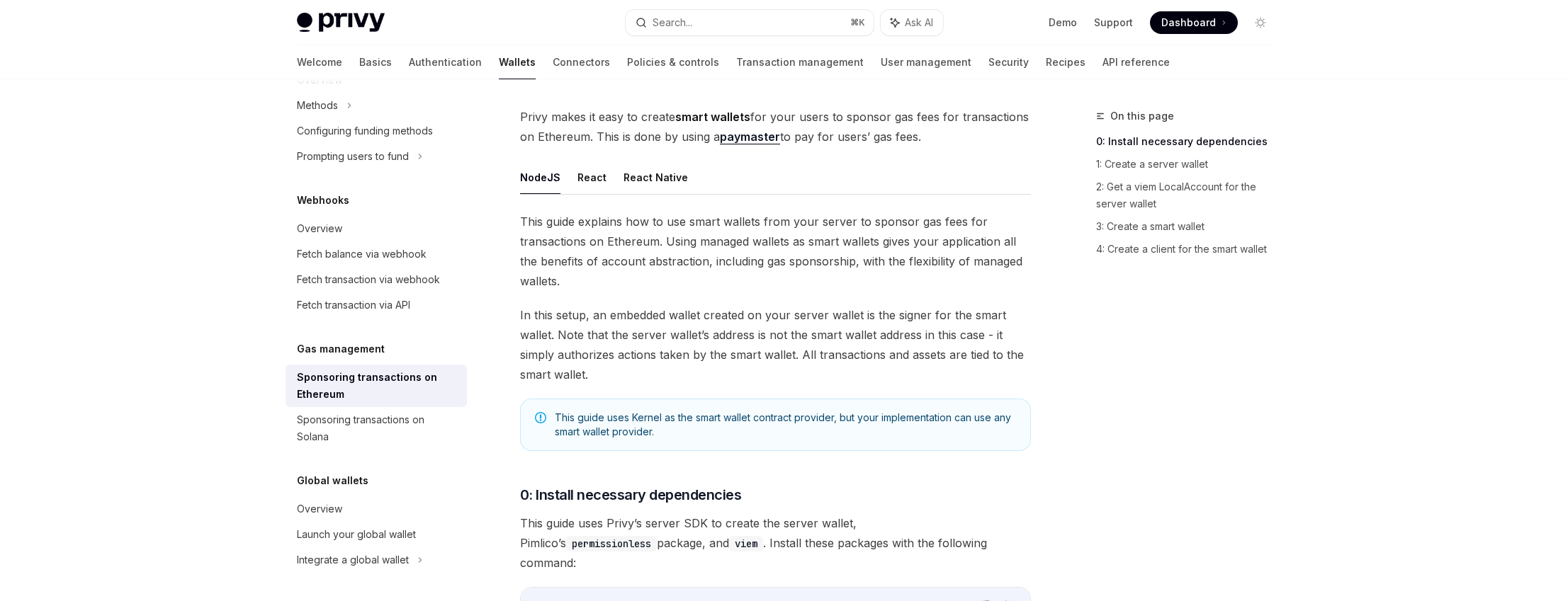
click at [677, 241] on span "This guide explains how to use smart wallets from your server to sponsor gas fe…" at bounding box center [775, 251] width 511 height 79
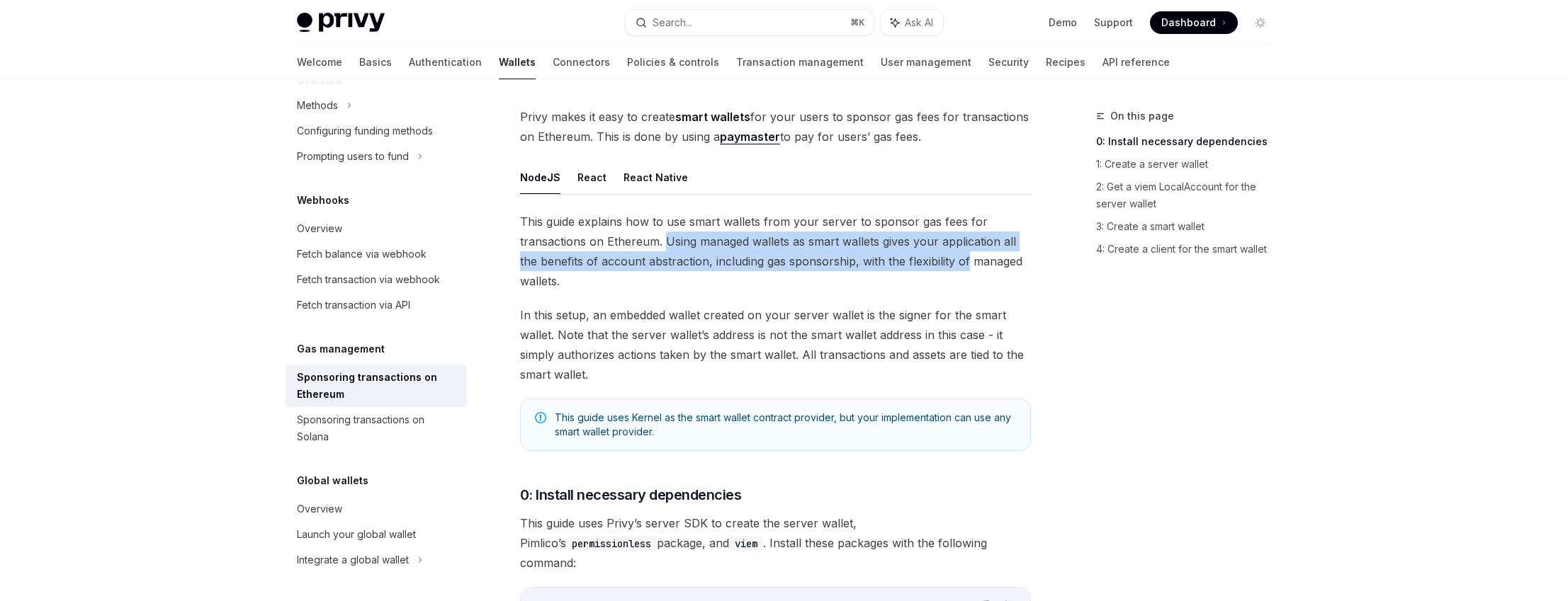
drag, startPoint x: 677, startPoint y: 241, endPoint x: 965, endPoint y: 257, distance: 288.4
click at [965, 257] on span "This guide explains how to use smart wallets from your server to sponsor gas fe…" at bounding box center [775, 251] width 511 height 79
click at [882, 257] on span "This guide explains how to use smart wallets from your server to sponsor gas fe…" at bounding box center [775, 251] width 511 height 79
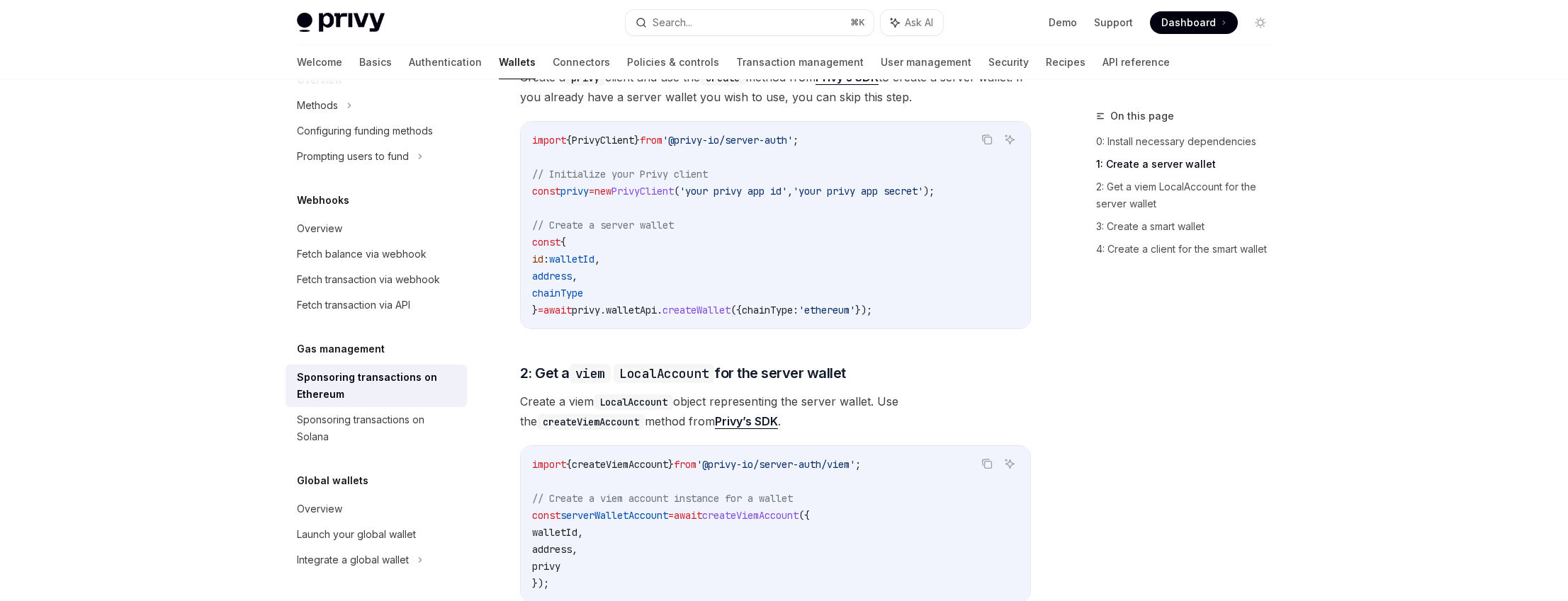
scroll to position [941, 0]
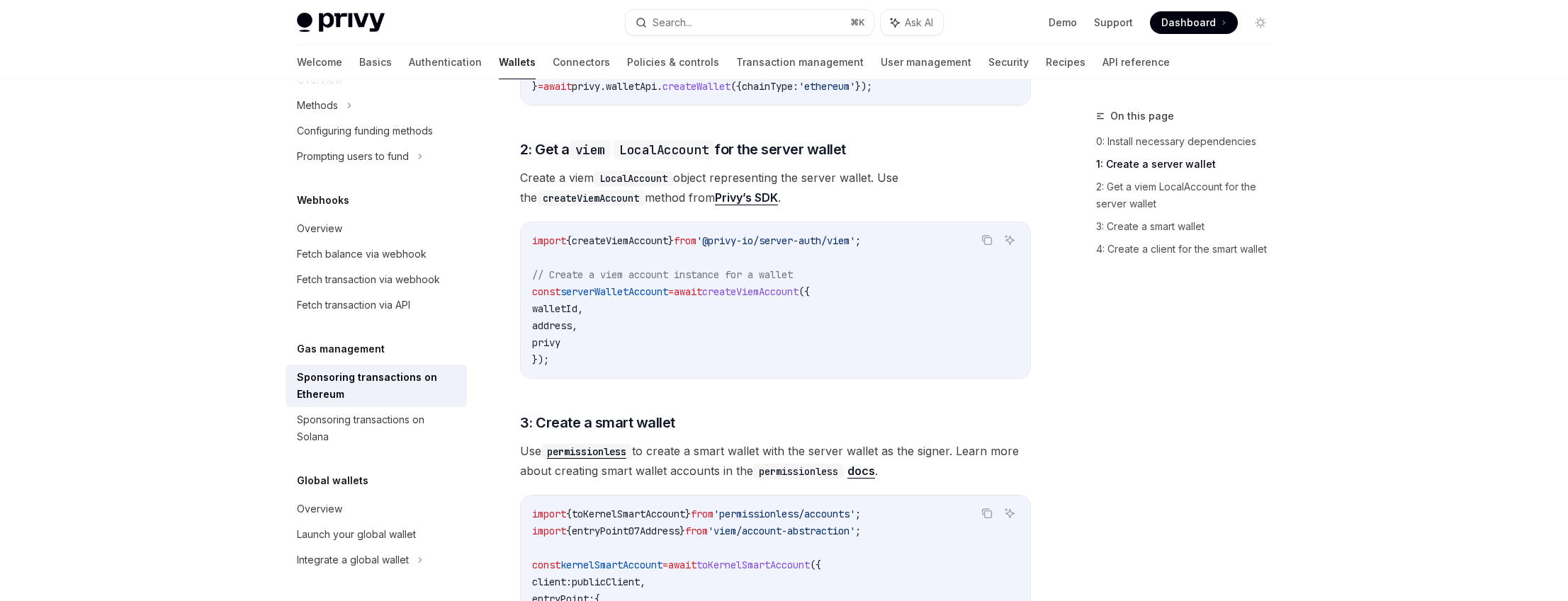
click at [618, 285] on span "serverWalletAccount" at bounding box center [614, 292] width 108 height 13
click at [620, 285] on span "serverWalletAccount" at bounding box center [614, 292] width 108 height 13
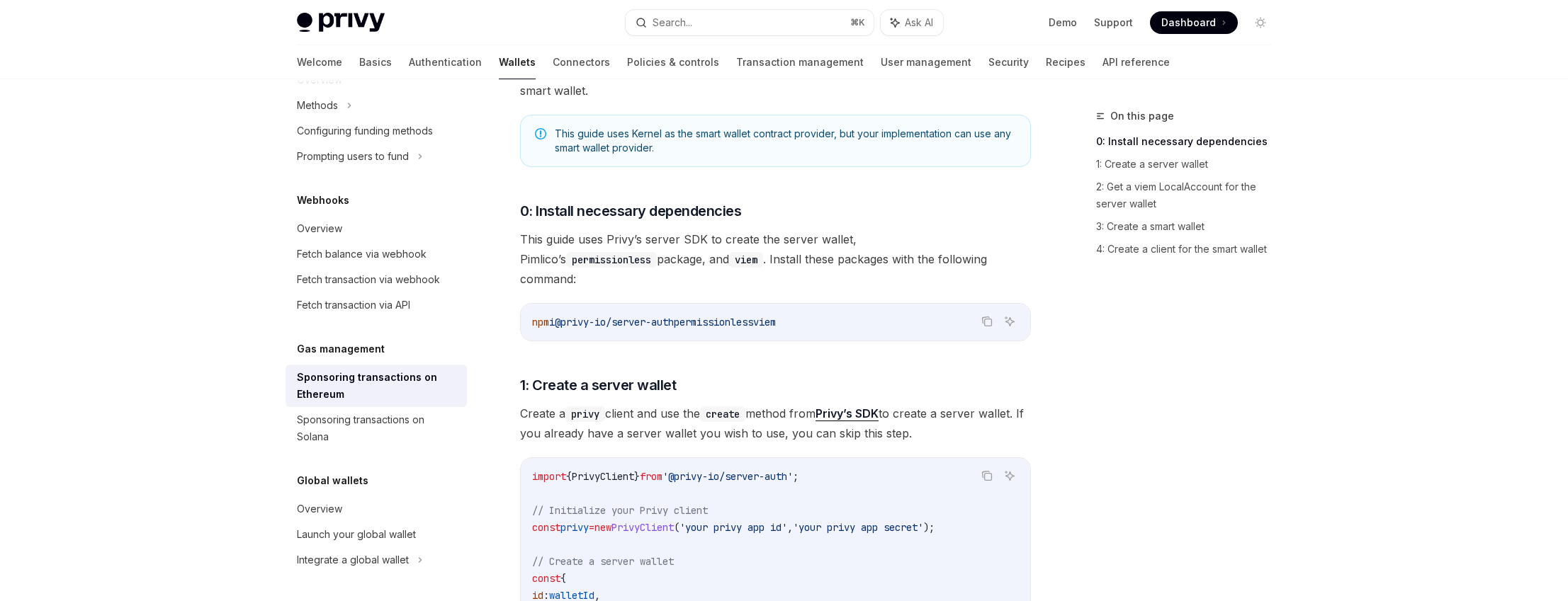
scroll to position [0, 0]
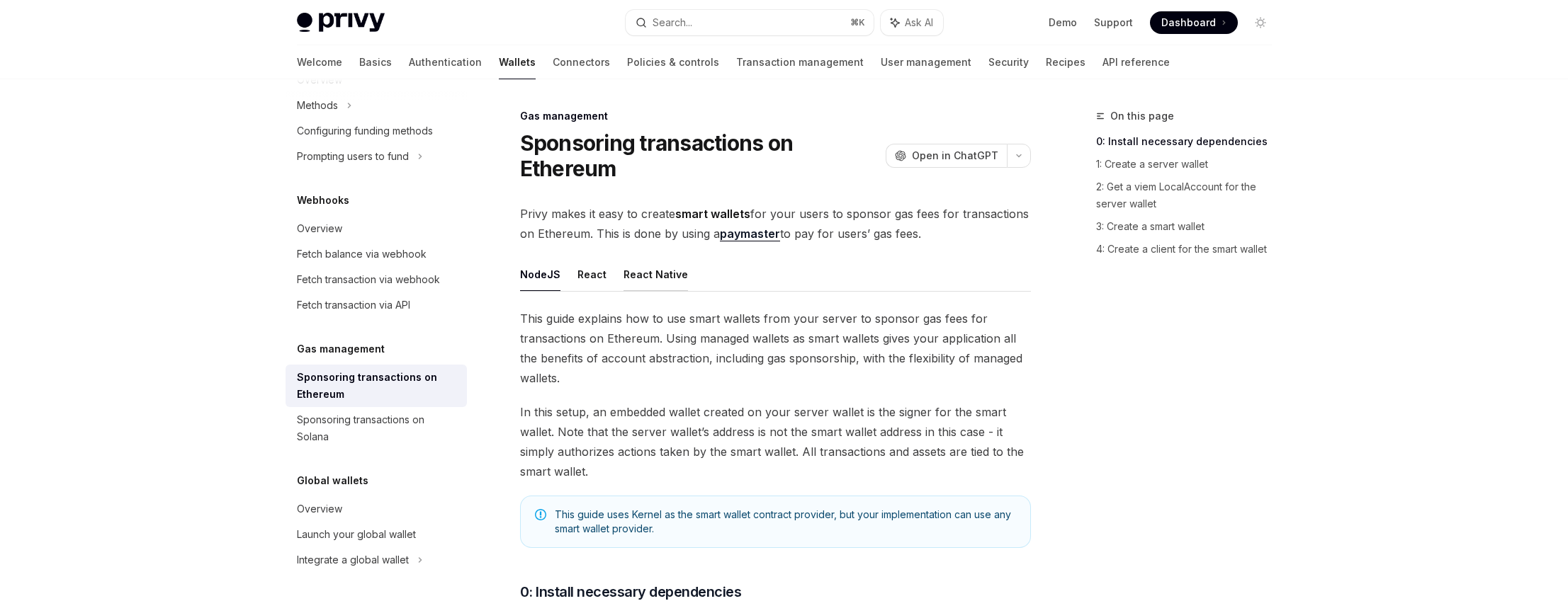
click at [649, 270] on button "React Native" at bounding box center [656, 274] width 65 height 33
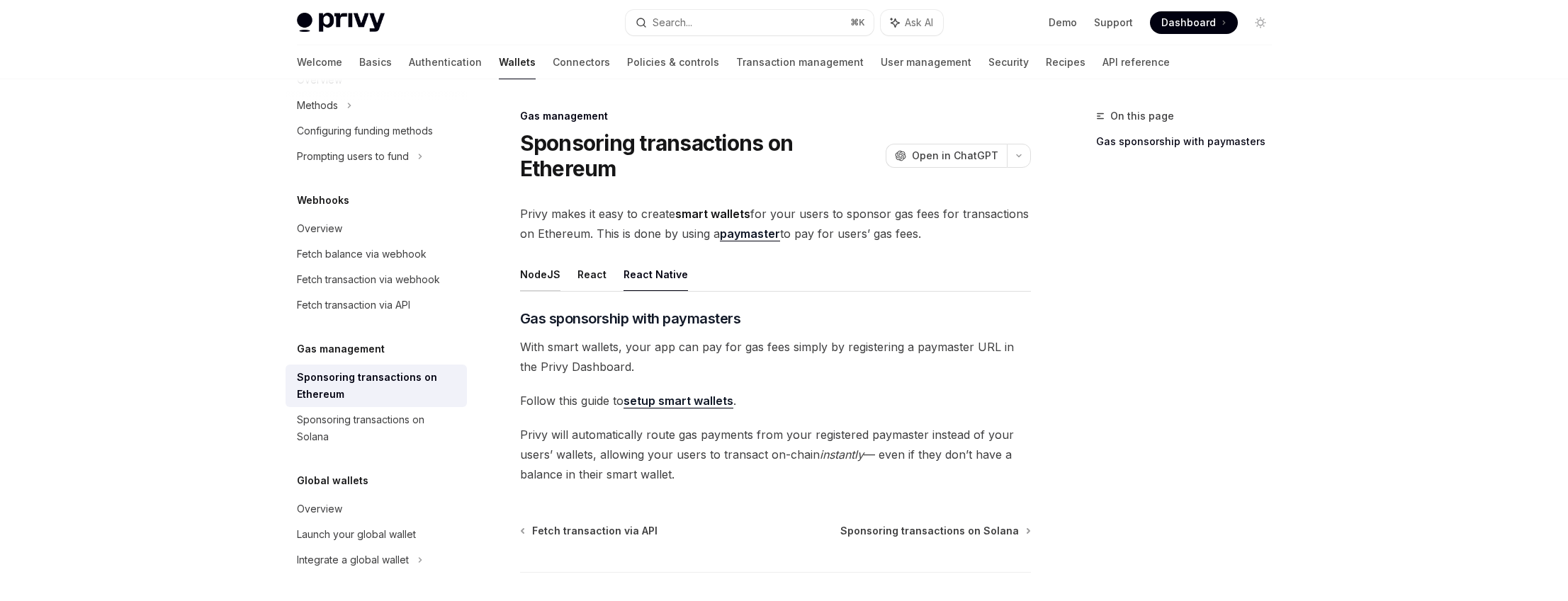
click at [540, 279] on button "NodeJS" at bounding box center [540, 274] width 41 height 33
type textarea "*"
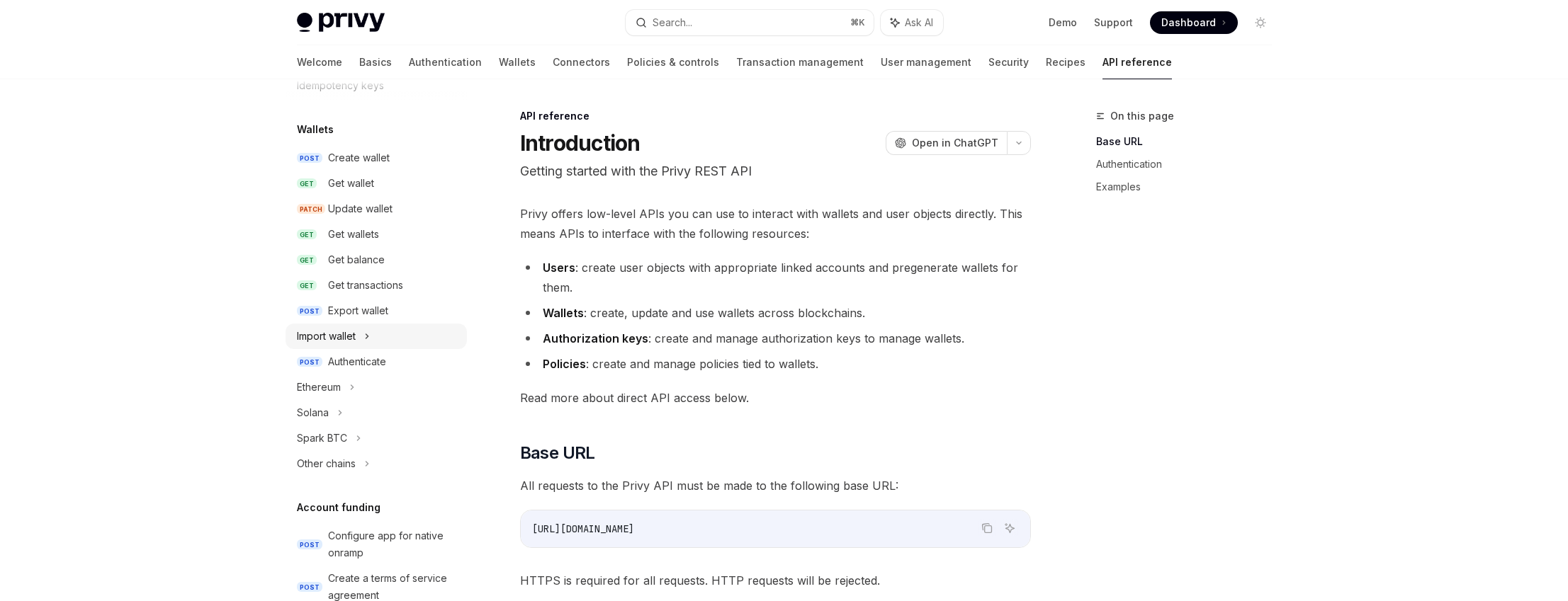
scroll to position [129, 0]
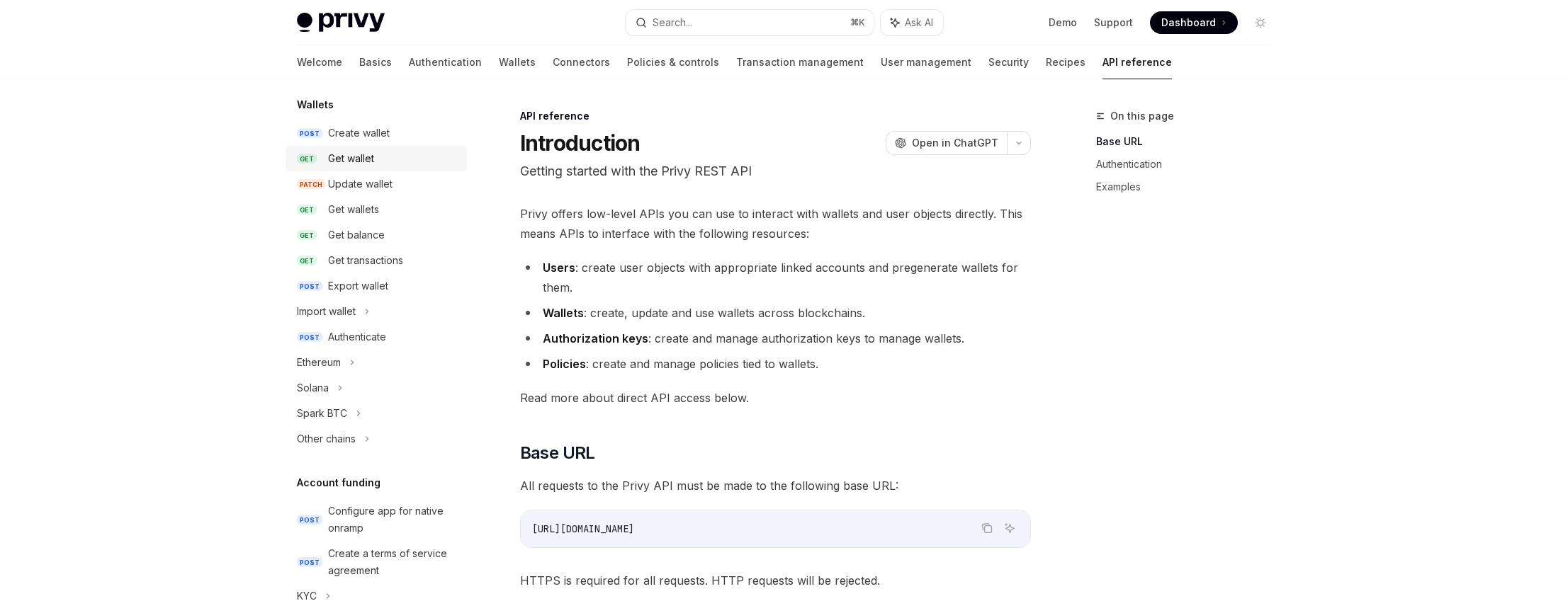
click at [387, 164] on div "Get wallet" at bounding box center [393, 158] width 130 height 17
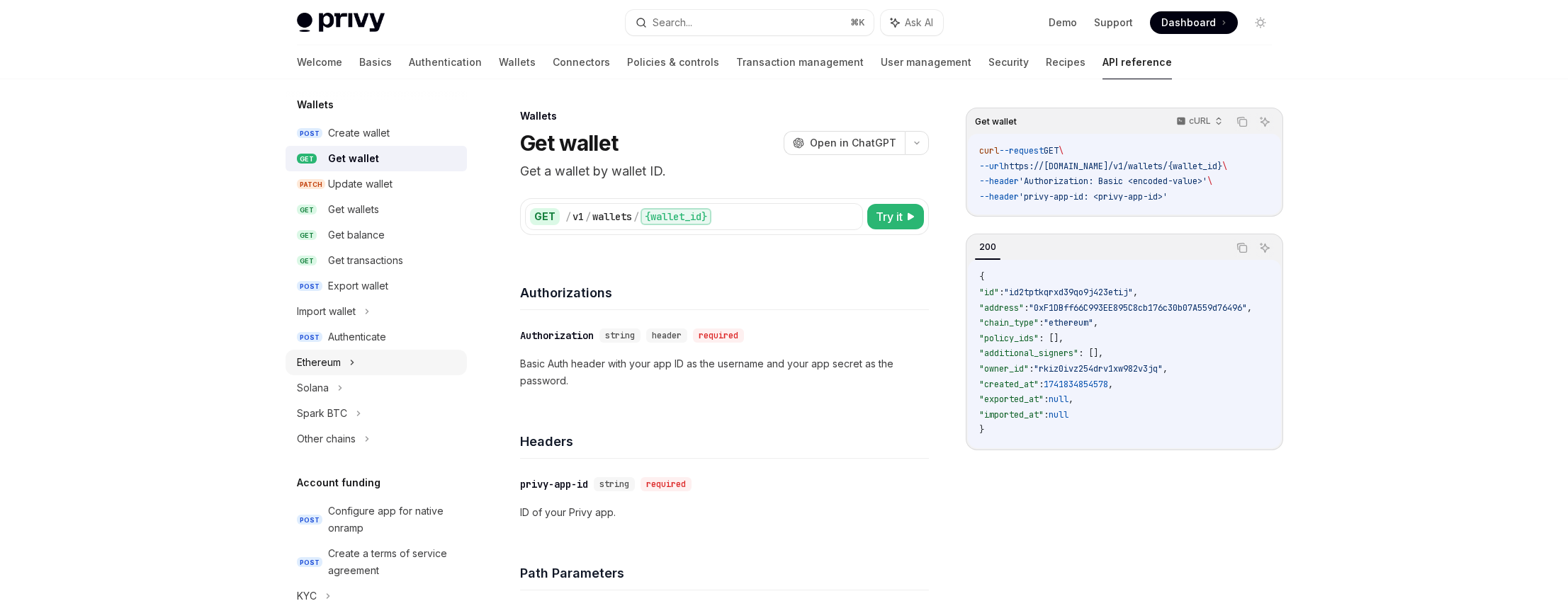
click at [357, 365] on div "Ethereum" at bounding box center [376, 362] width 182 height 25
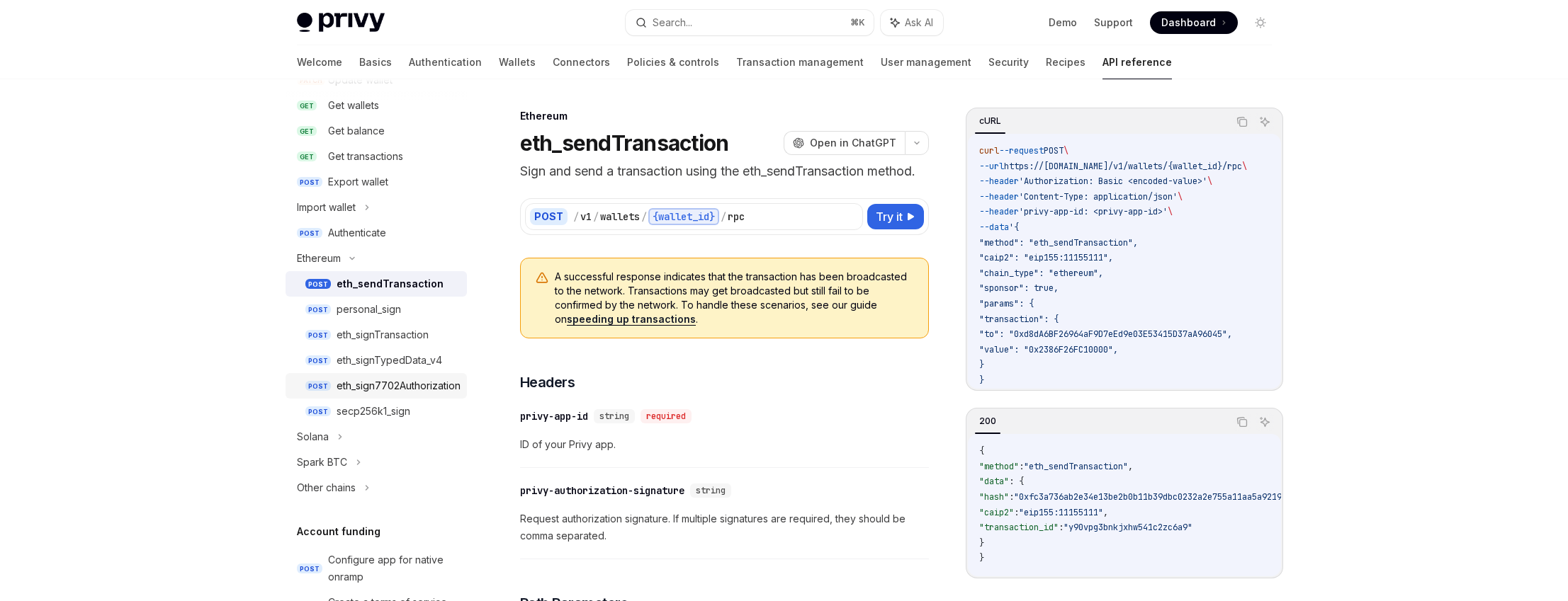
scroll to position [258, 0]
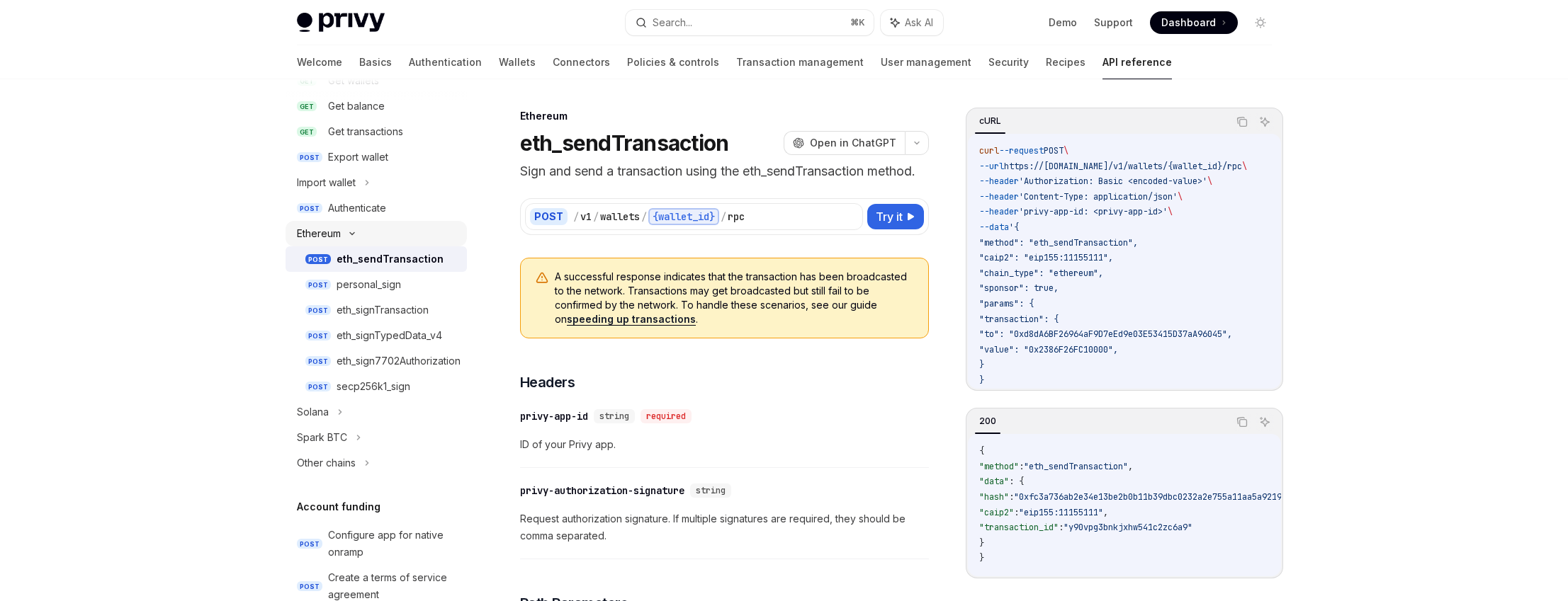
click at [373, 234] on div "Ethereum" at bounding box center [376, 233] width 182 height 25
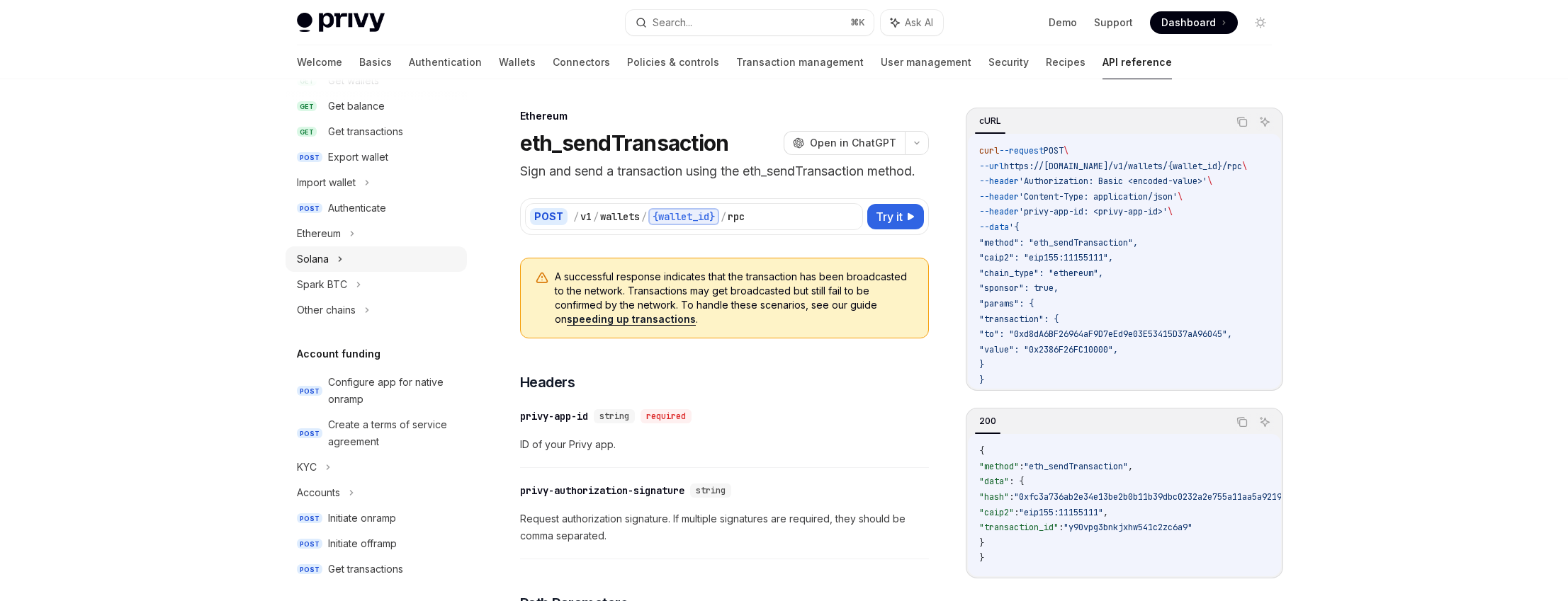
click at [365, 250] on div "Solana" at bounding box center [376, 258] width 182 height 25
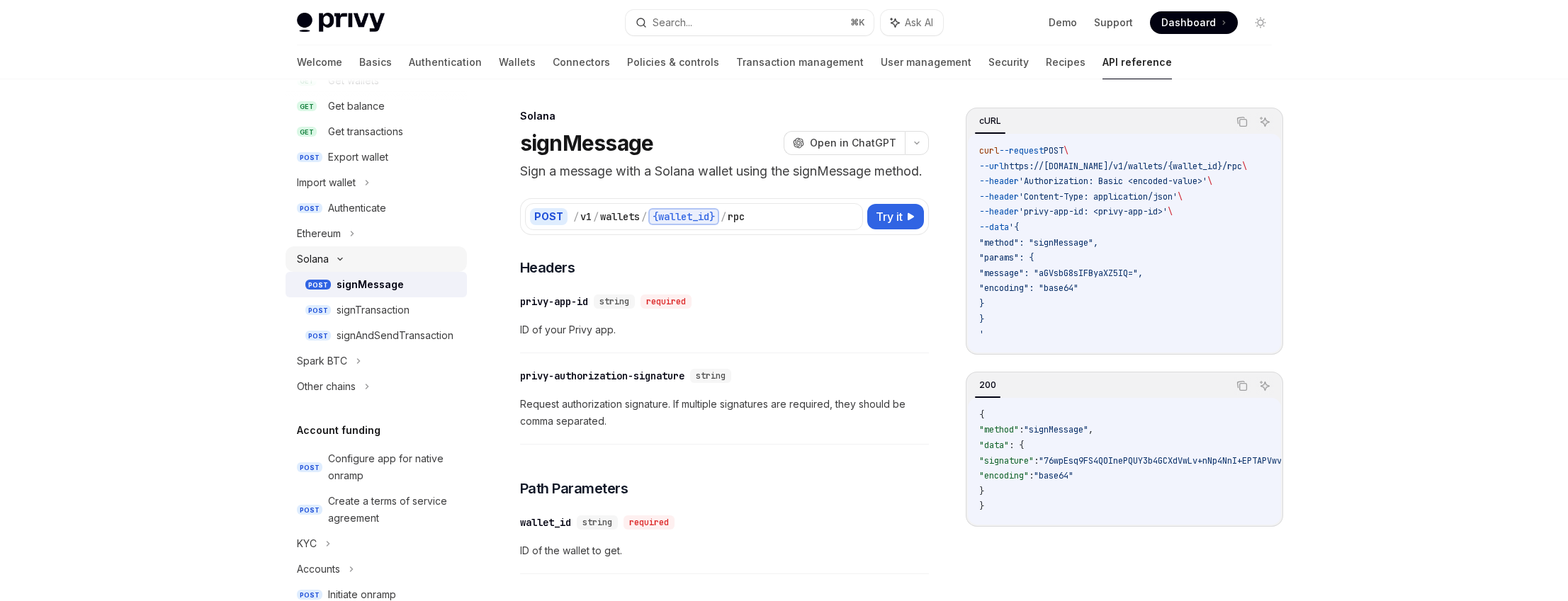
click at [365, 250] on div "Solana" at bounding box center [376, 258] width 182 height 25
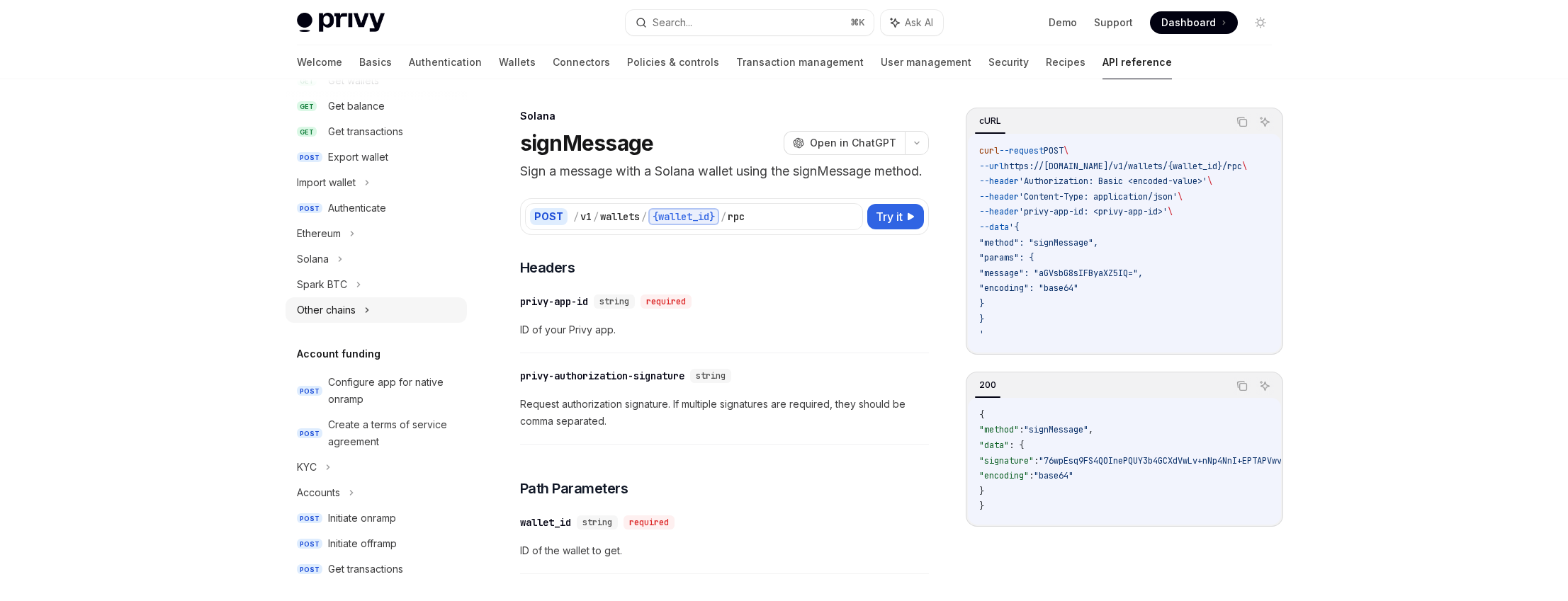
click at [370, 315] on icon at bounding box center [366, 310] width 6 height 17
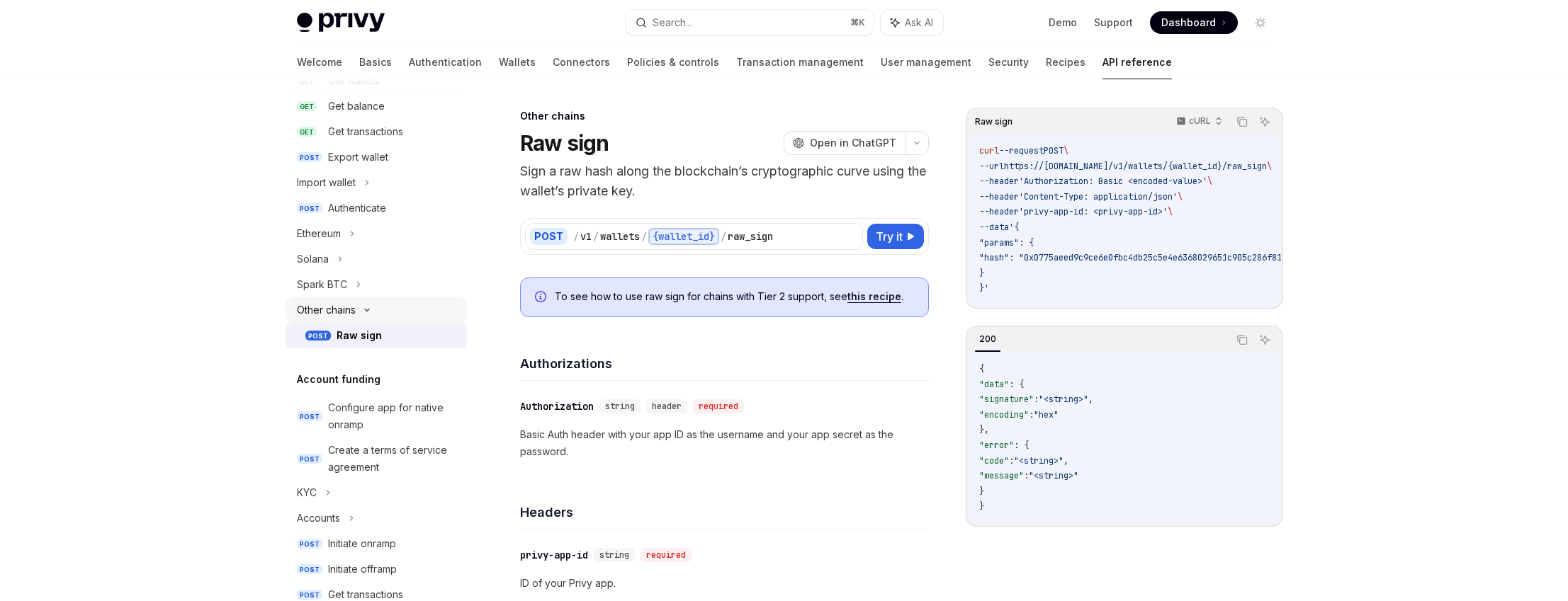
click at [375, 313] on icon at bounding box center [366, 310] width 17 height 6
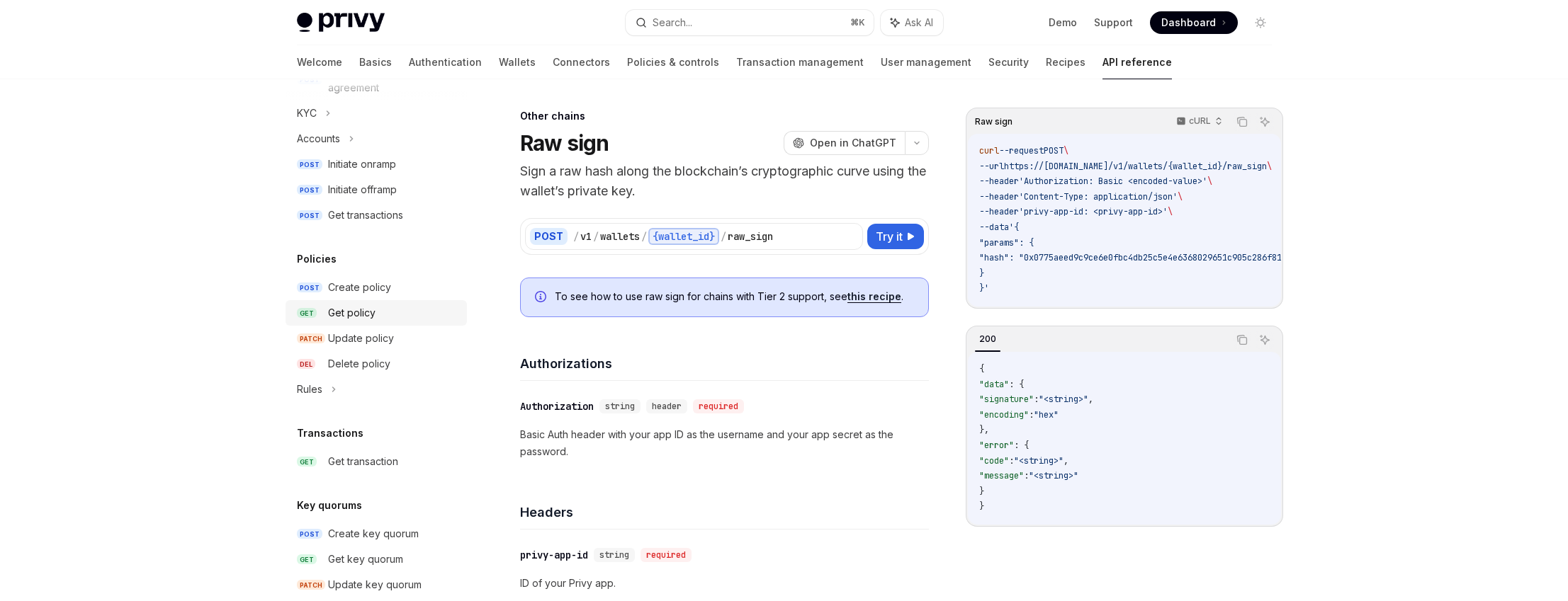
scroll to position [674, 0]
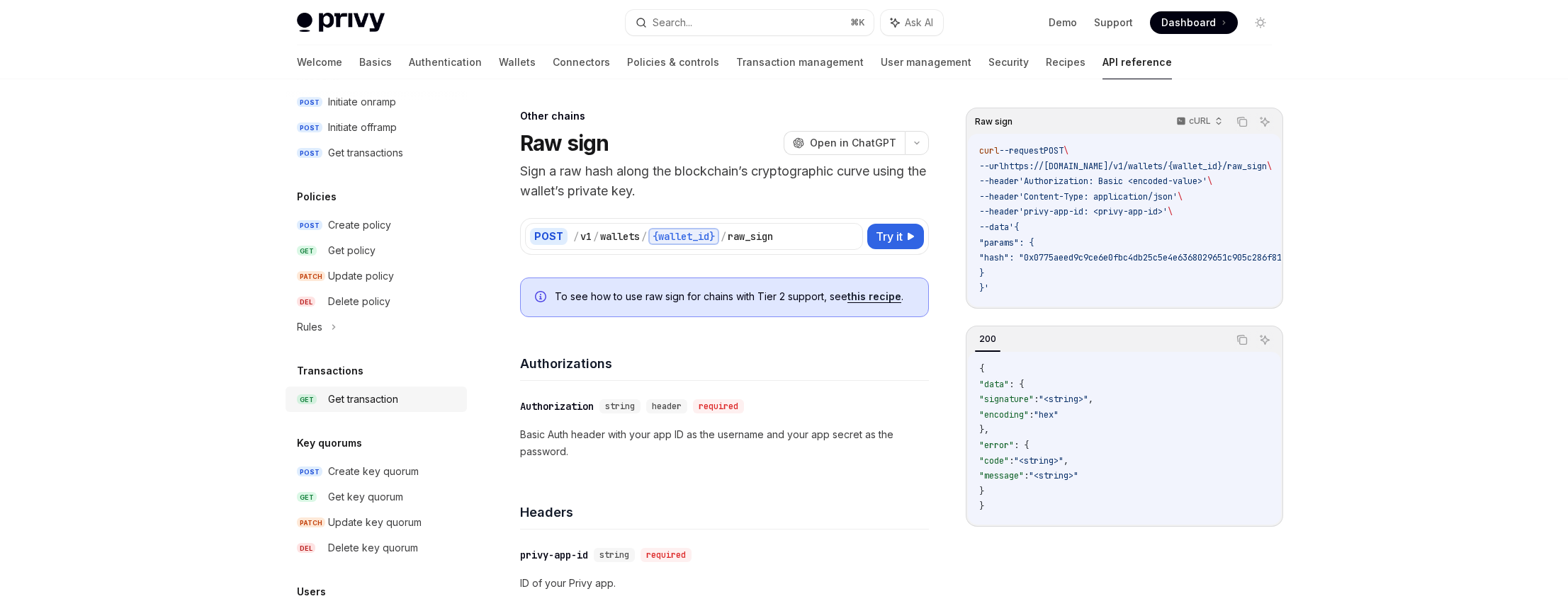
click at [404, 399] on div "Get transaction" at bounding box center [393, 399] width 130 height 17
type textarea "*"
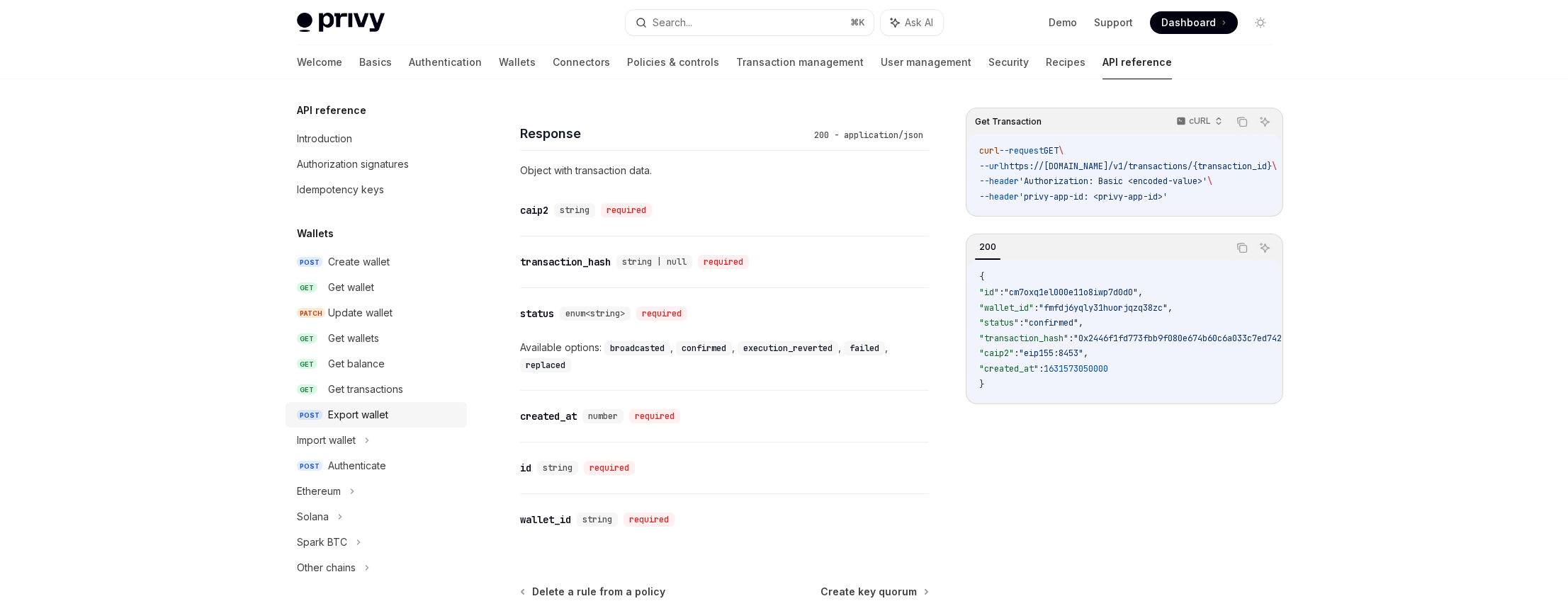
scroll to position [561, 0]
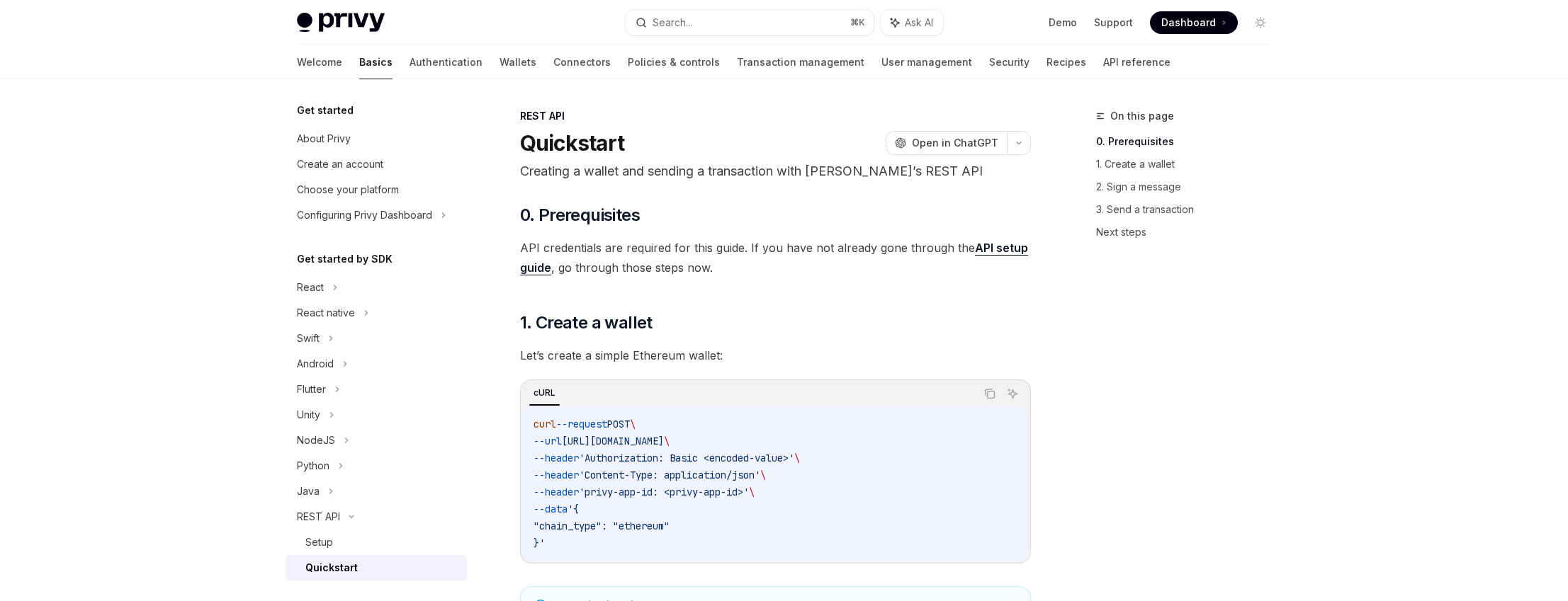
scroll to position [203, 0]
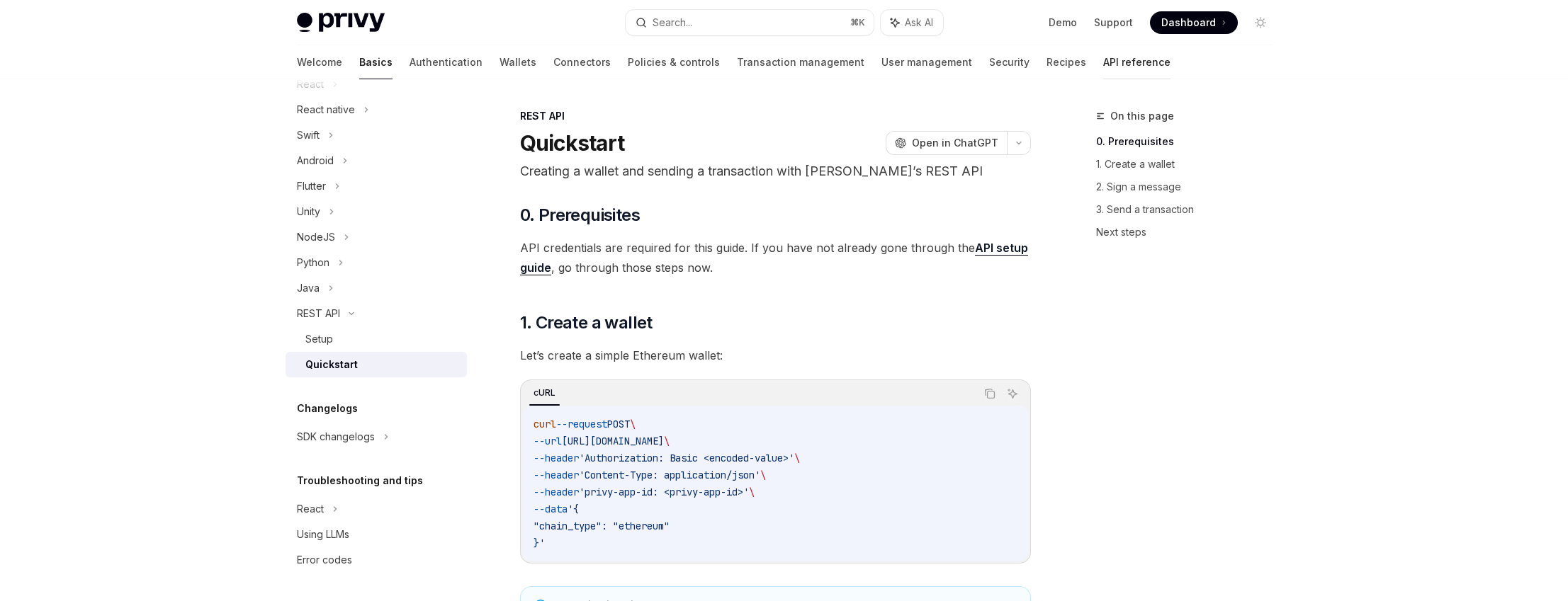
click at [1103, 70] on link "API reference" at bounding box center [1136, 62] width 67 height 34
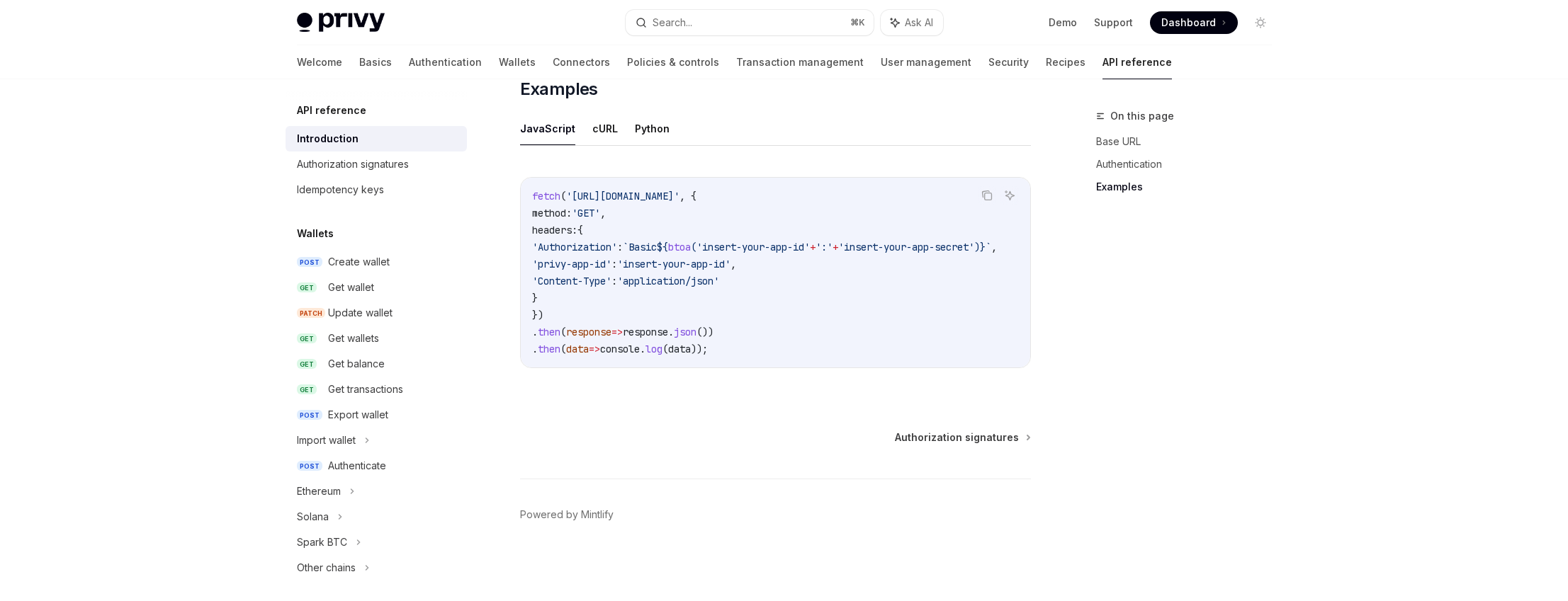
scroll to position [428, 0]
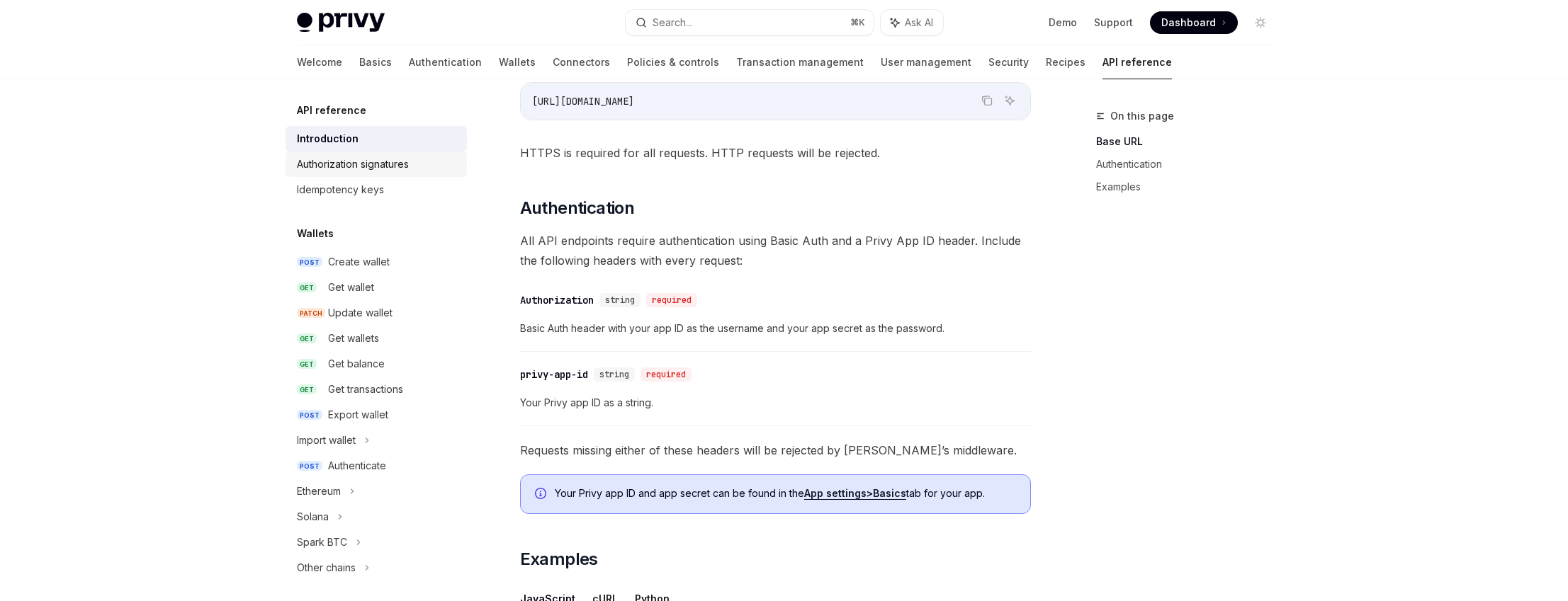
click at [380, 176] on link "Authorization signatures" at bounding box center [376, 164] width 182 height 25
type textarea "*"
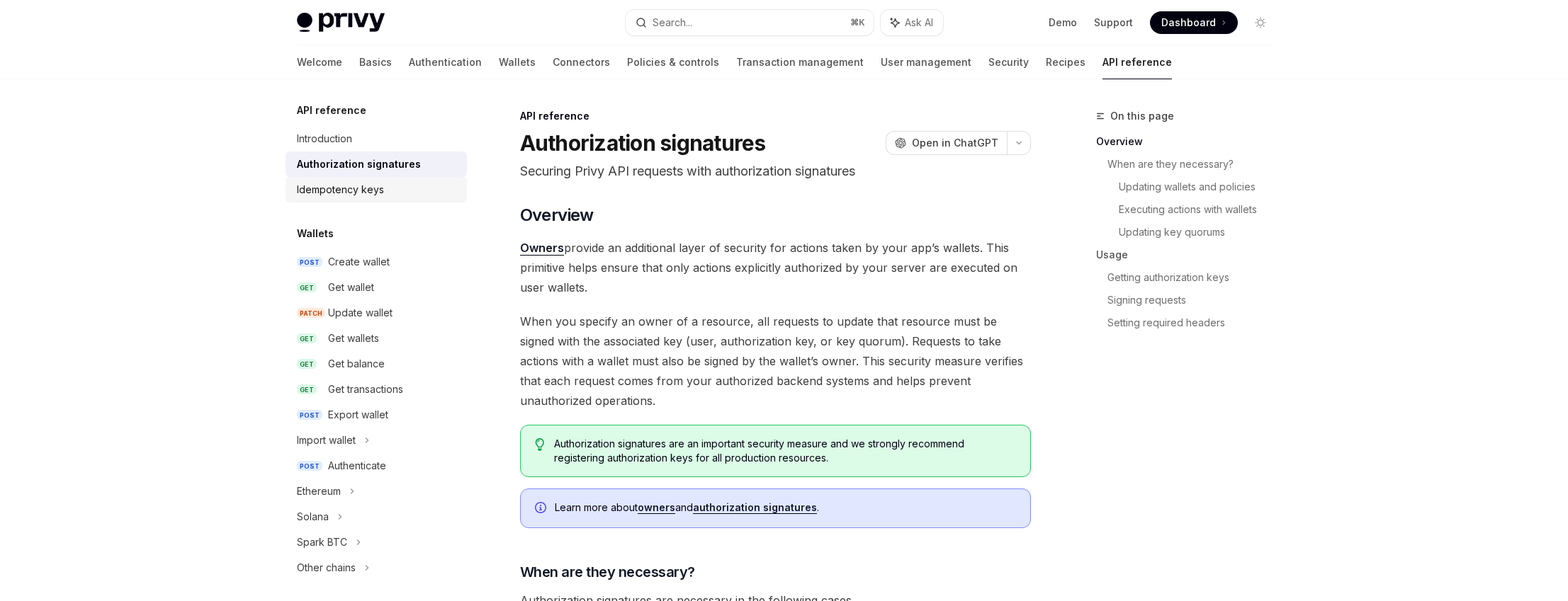
click at [378, 193] on div "Idempotency keys" at bounding box center [340, 190] width 88 height 17
